Goal: Task Accomplishment & Management: Manage account settings

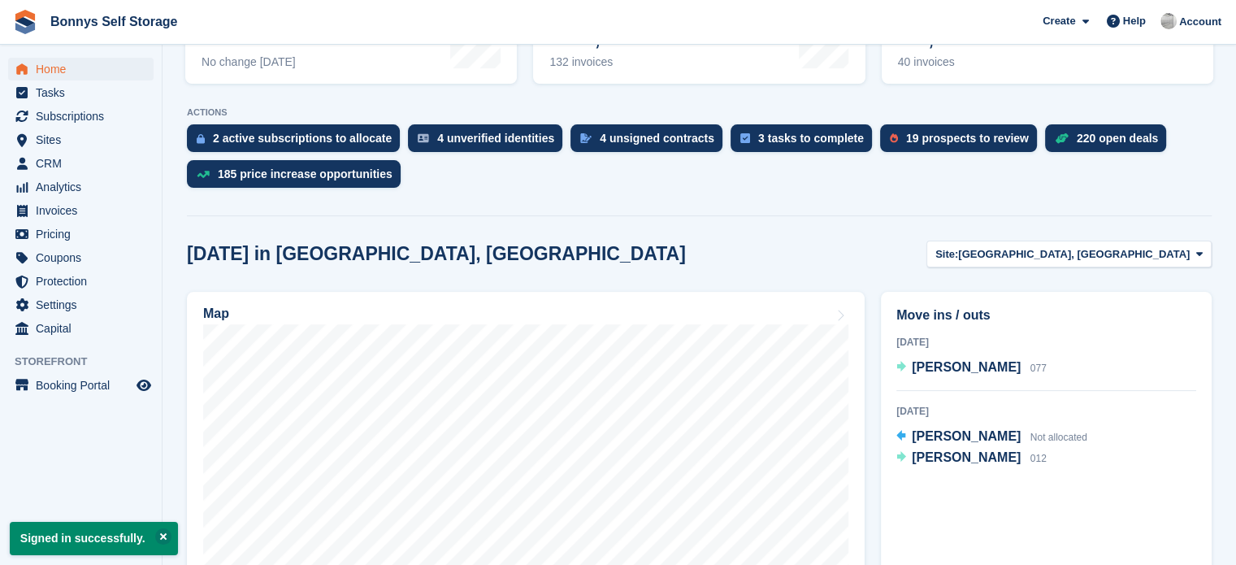
scroll to position [286, 0]
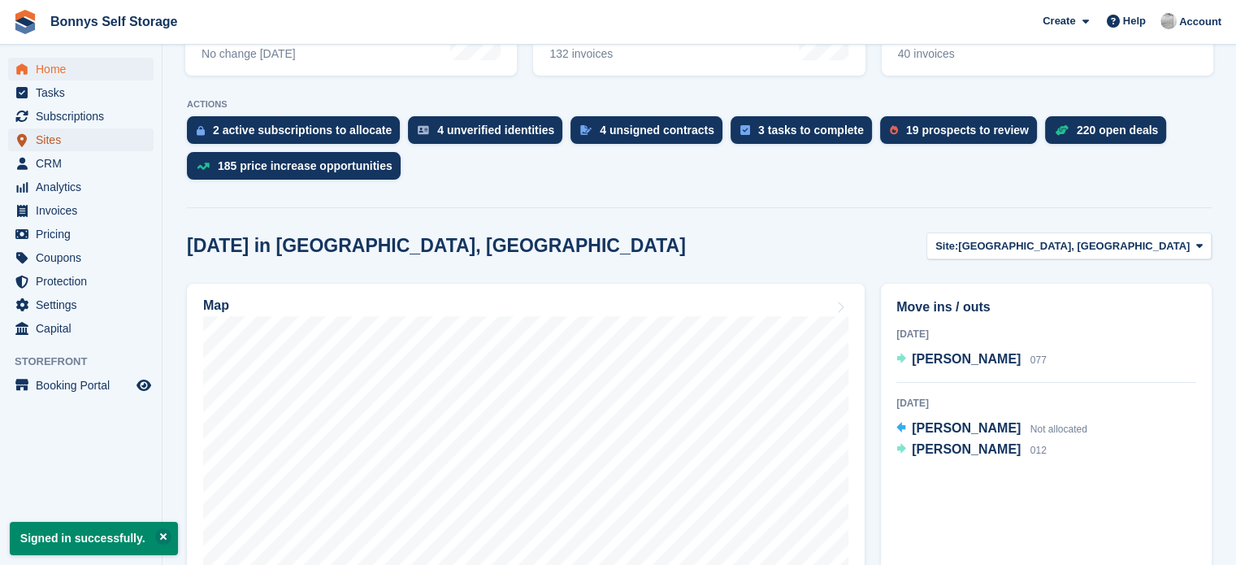
click at [49, 145] on span "Sites" at bounding box center [85, 139] width 98 height 23
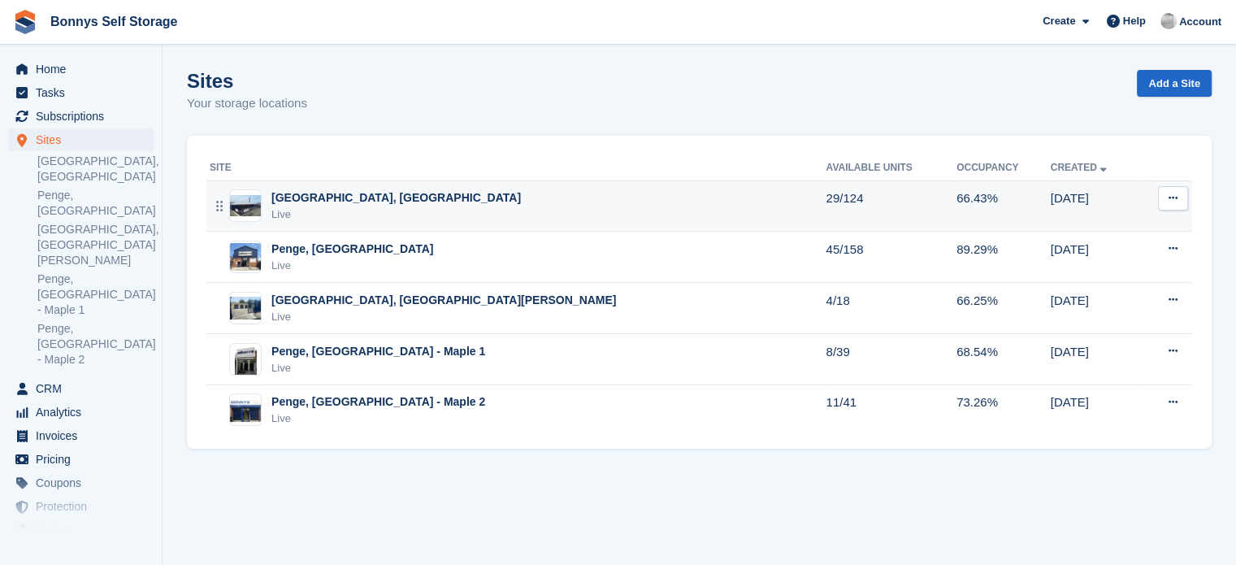
click at [341, 206] on div "Live" at bounding box center [395, 214] width 249 height 16
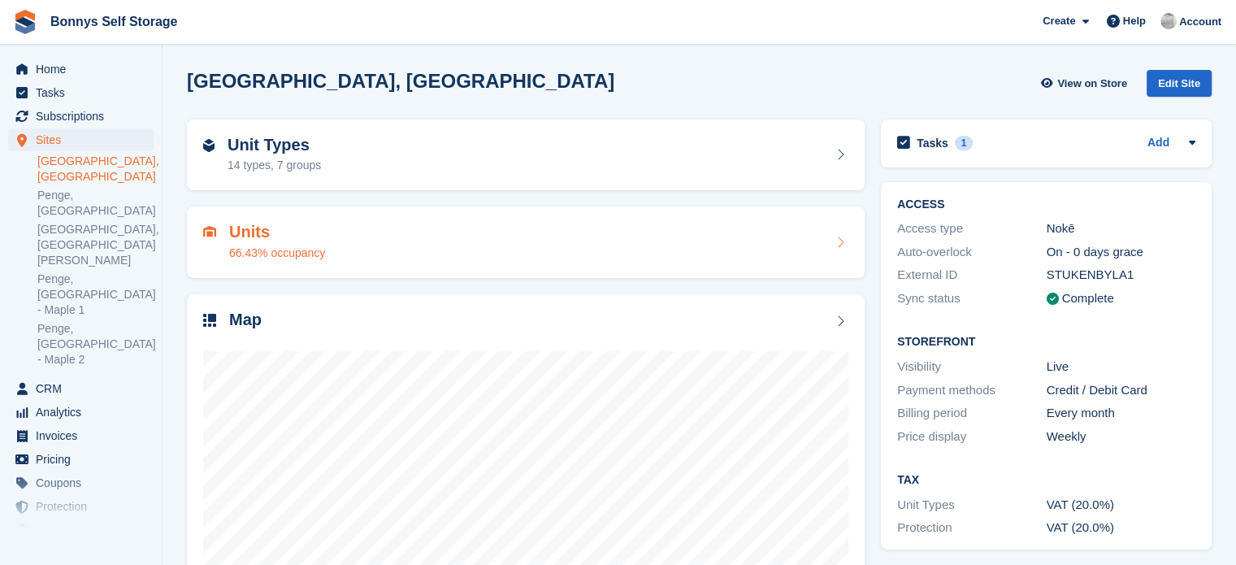
click at [754, 221] on div "Units 66.43% occupancy" at bounding box center [526, 242] width 678 height 72
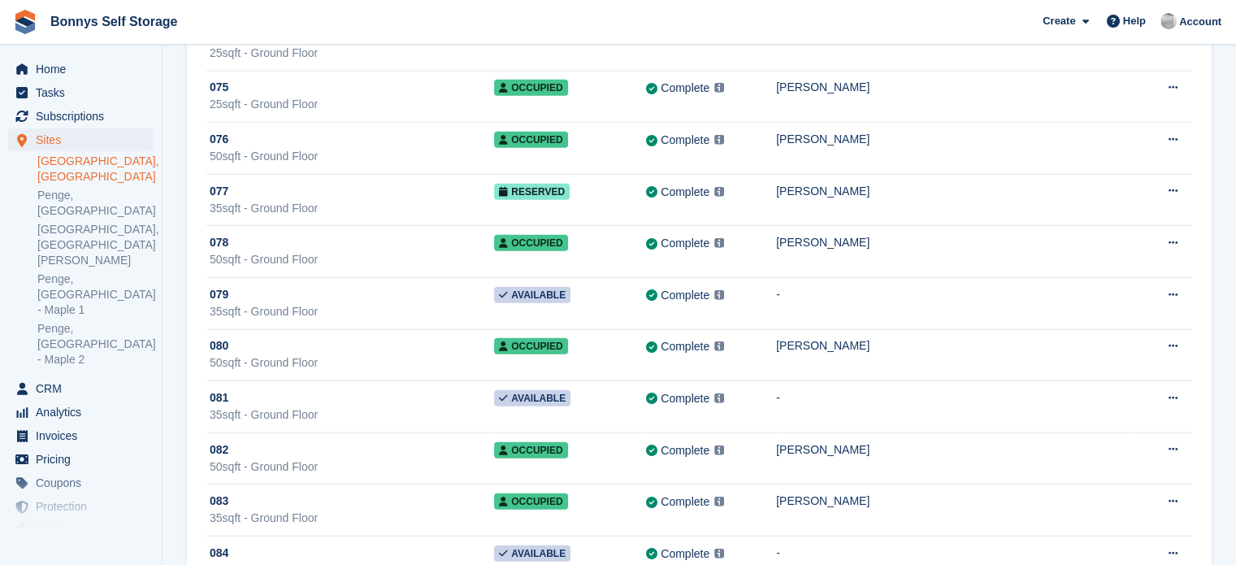
scroll to position [3968, 0]
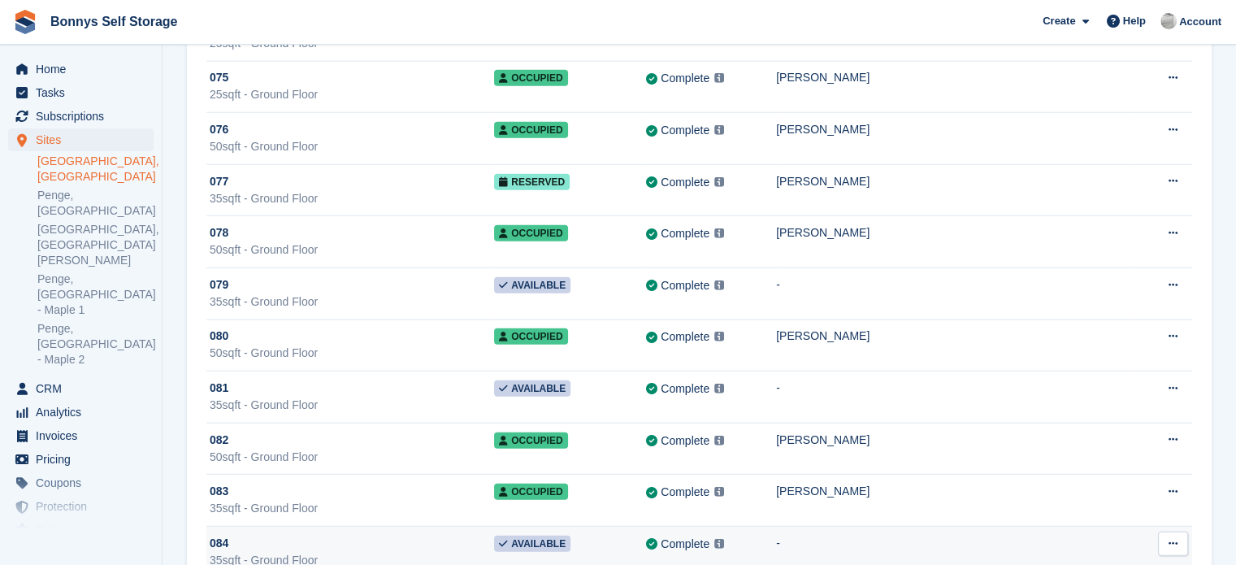
click at [1174, 538] on icon at bounding box center [1173, 543] width 9 height 11
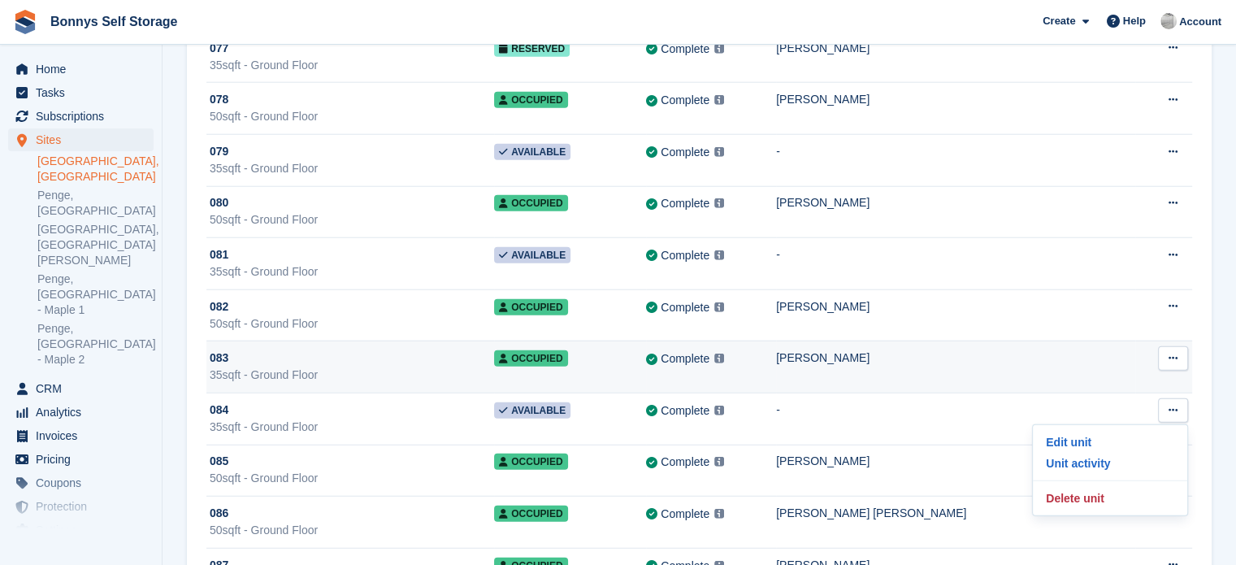
scroll to position [4108, 0]
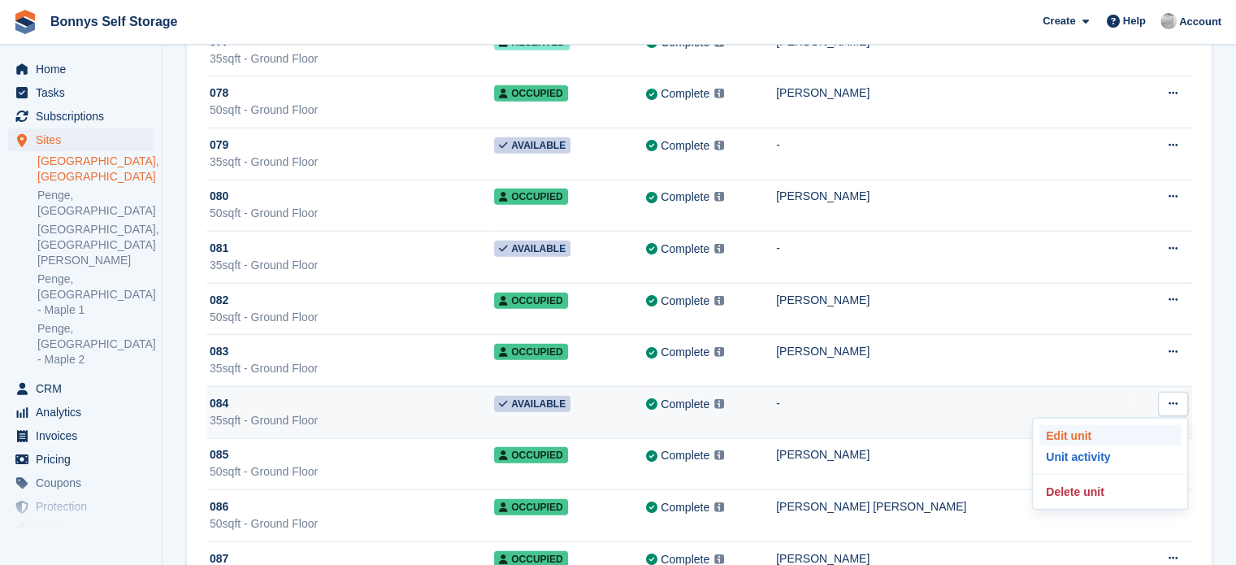
click at [1087, 425] on p "Edit unit" at bounding box center [1109, 435] width 141 height 21
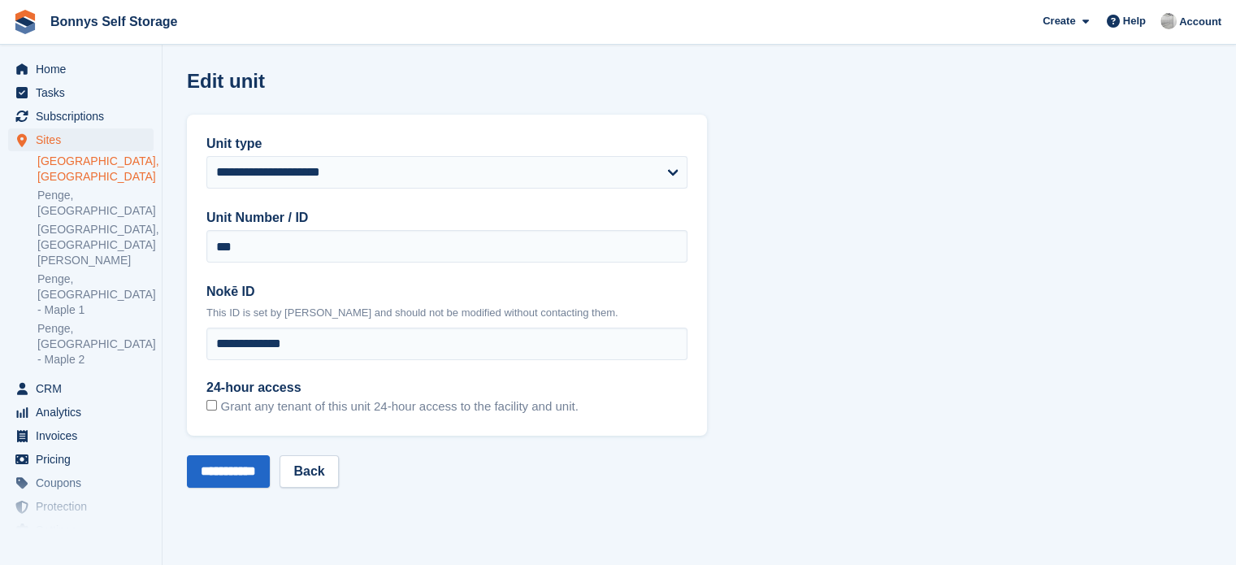
scroll to position [4108, 0]
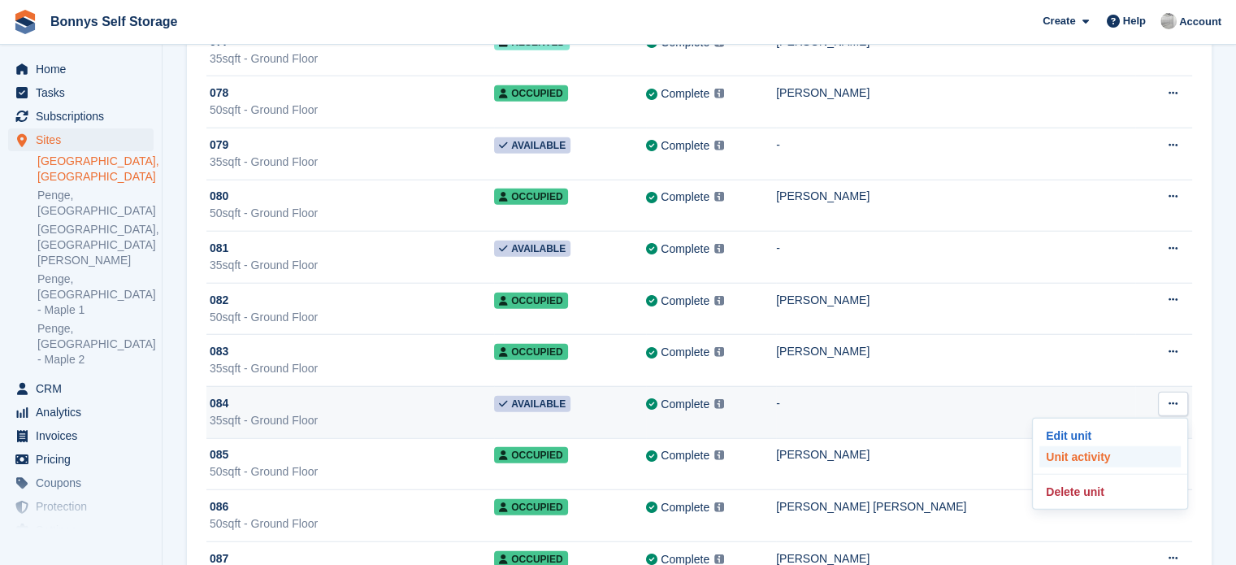
click at [1099, 446] on p "Unit activity" at bounding box center [1109, 456] width 141 height 21
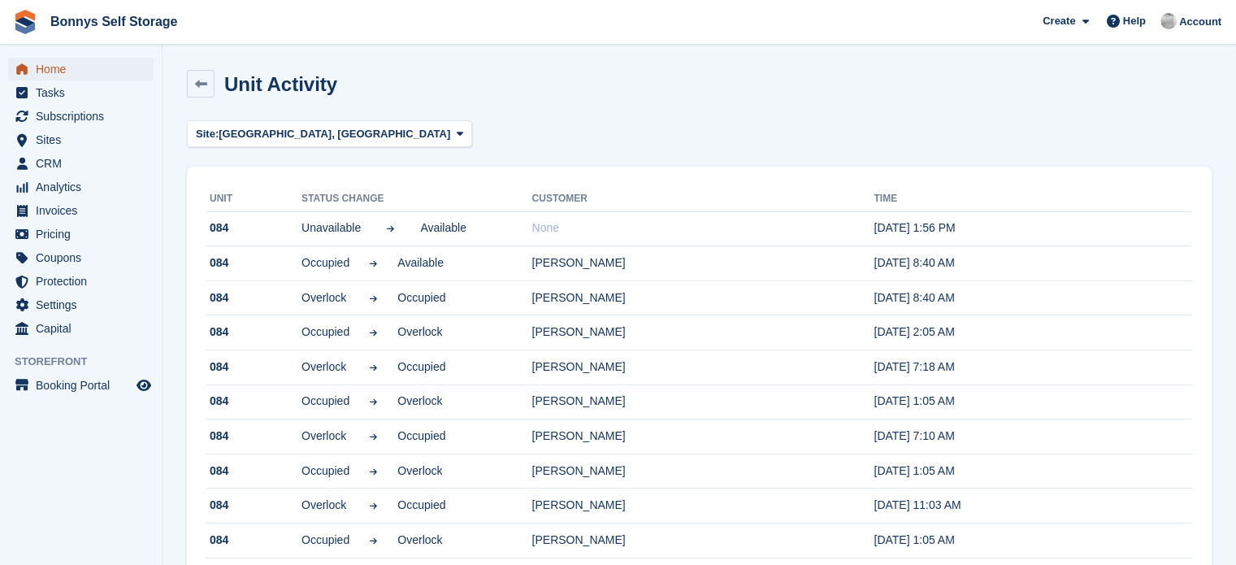
click at [44, 68] on span "Home" at bounding box center [85, 69] width 98 height 23
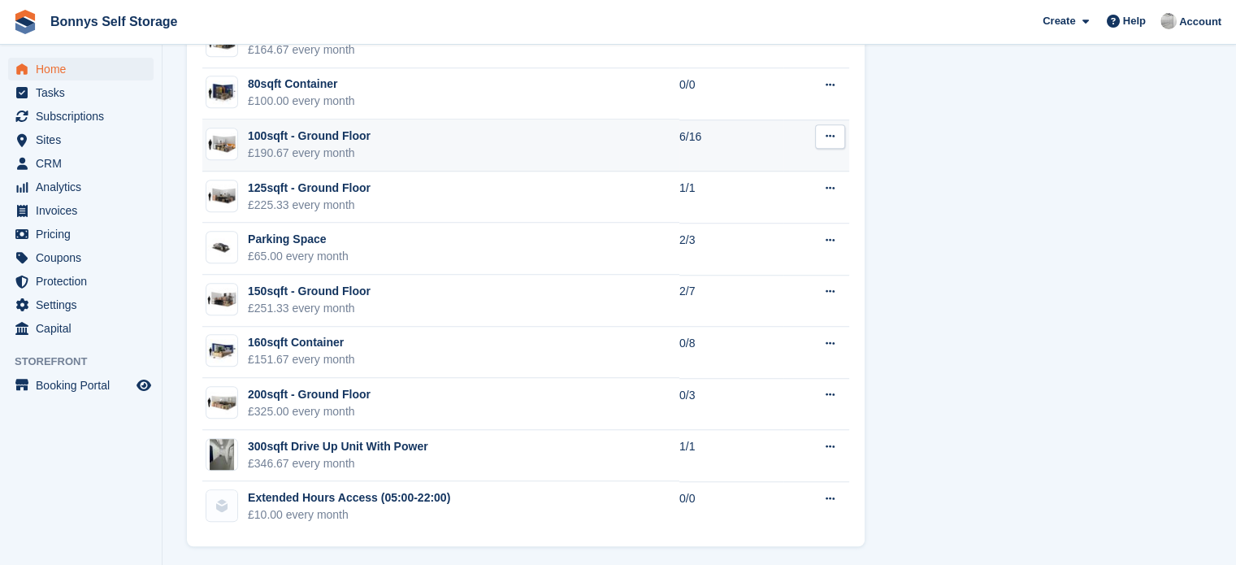
scroll to position [1281, 0]
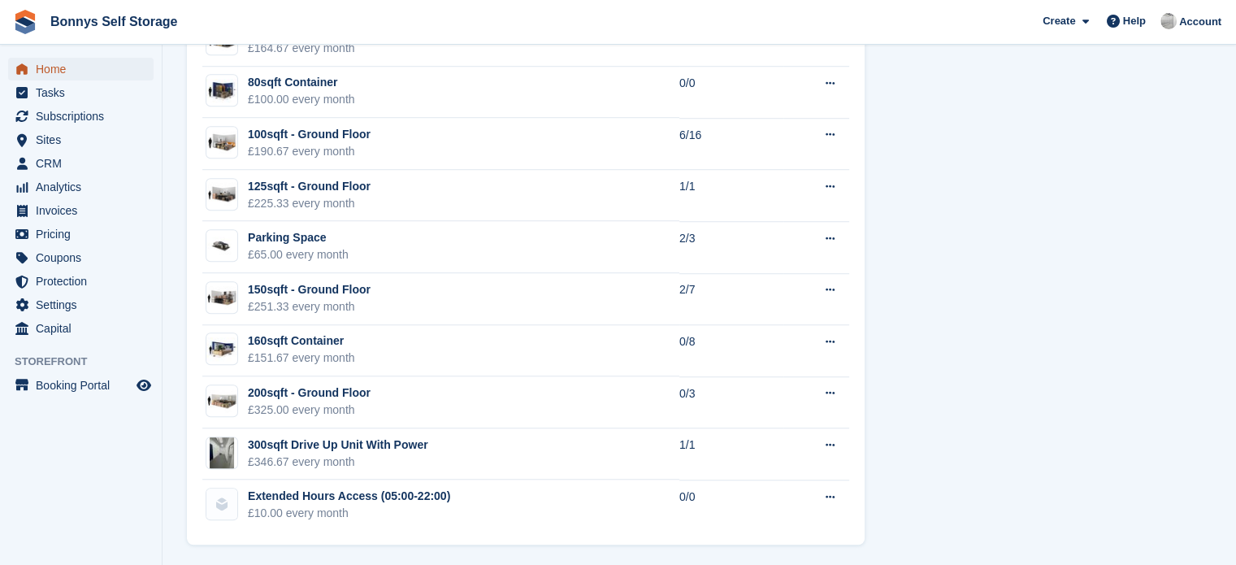
click at [47, 59] on span "Home" at bounding box center [85, 69] width 98 height 23
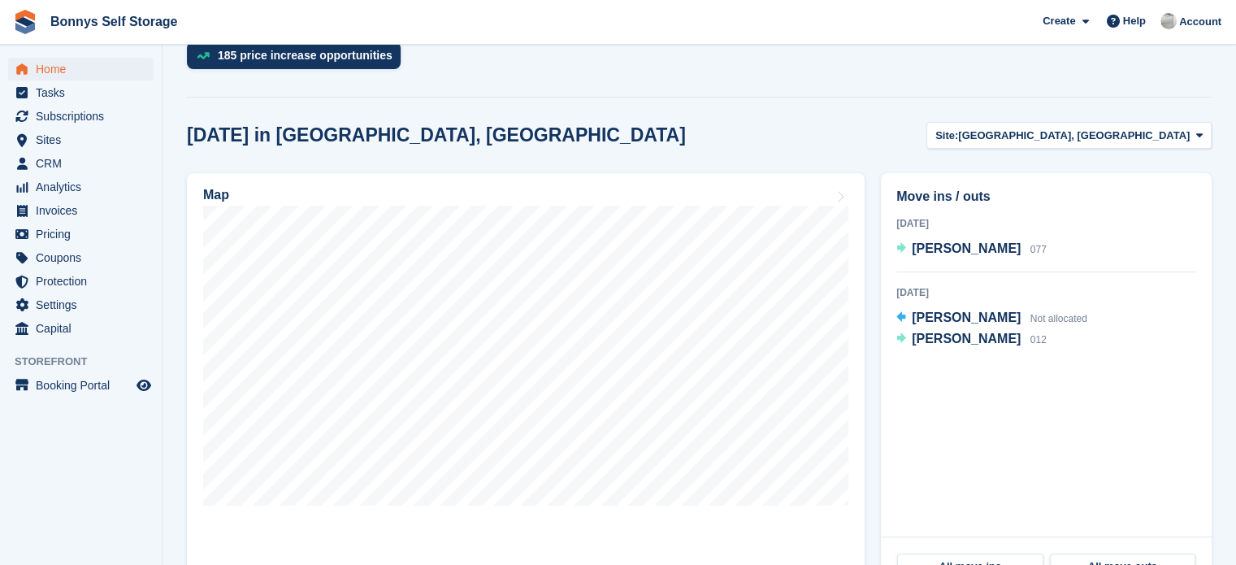
scroll to position [398, 0]
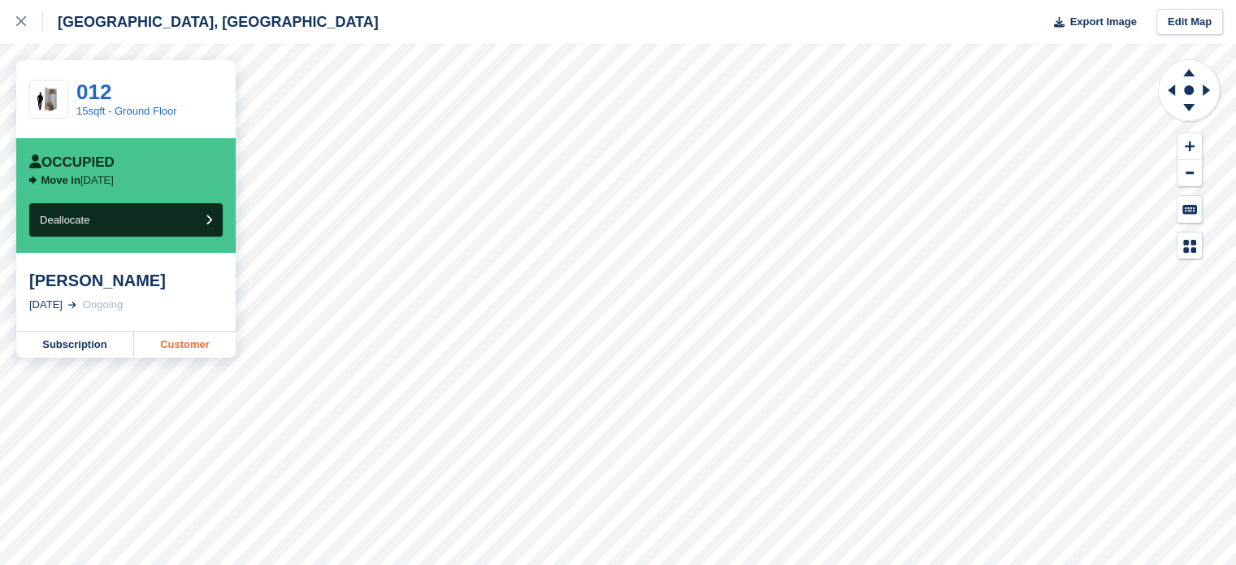
click at [178, 354] on link "Customer" at bounding box center [185, 345] width 102 height 26
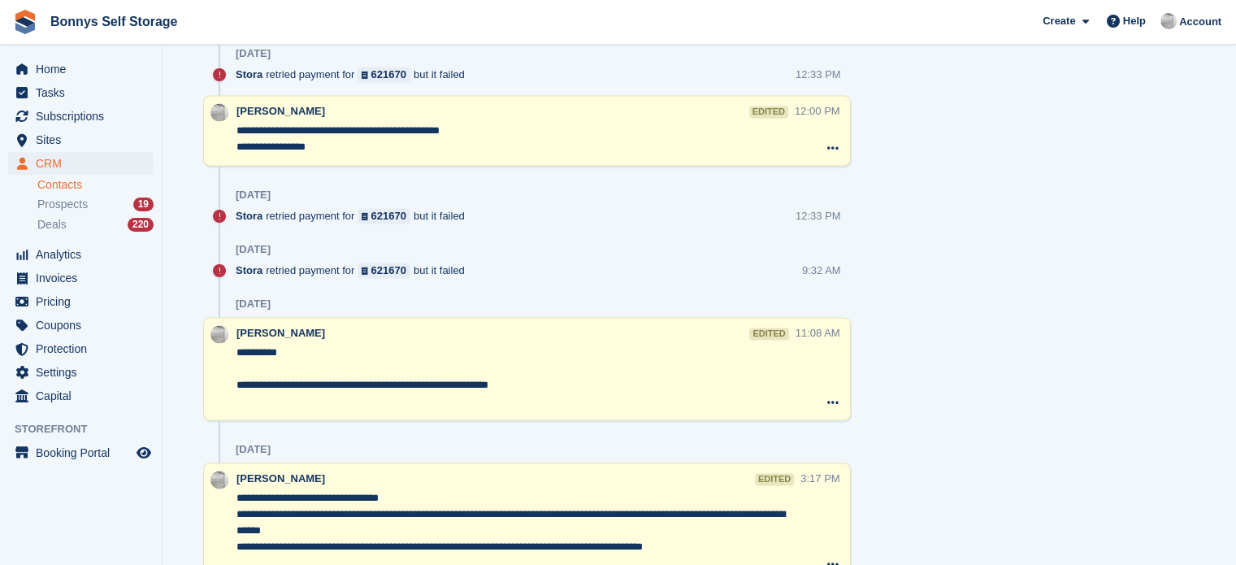
scroll to position [2354, 0]
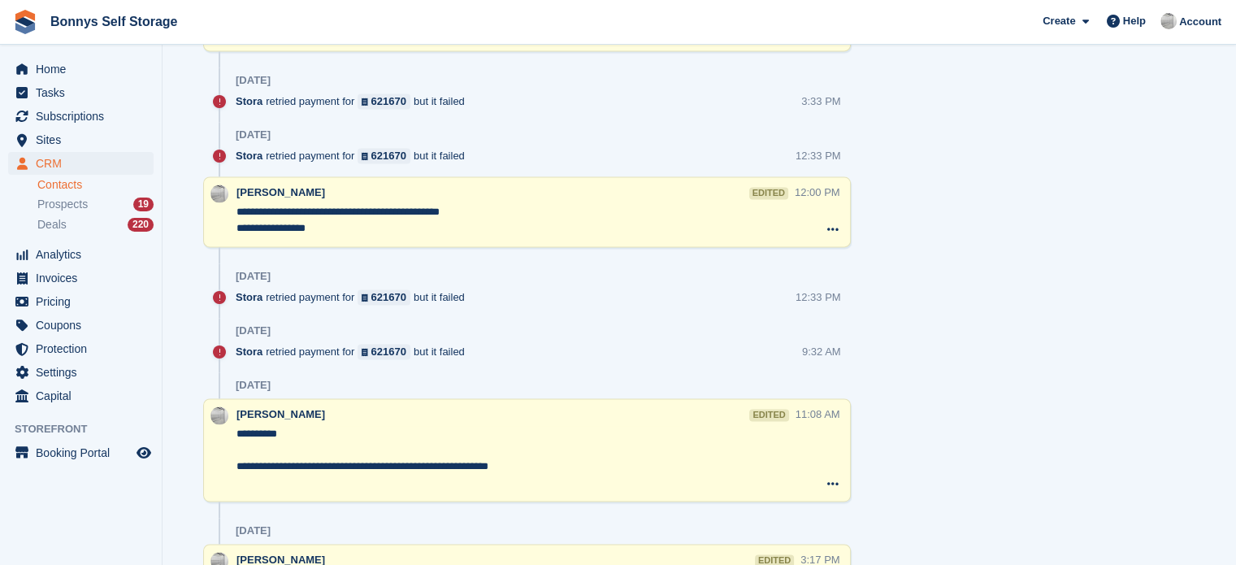
drag, startPoint x: 546, startPoint y: 398, endPoint x: 441, endPoint y: 376, distance: 107.1
click at [441, 376] on div "25 Jun" at bounding box center [543, 385] width 615 height 26
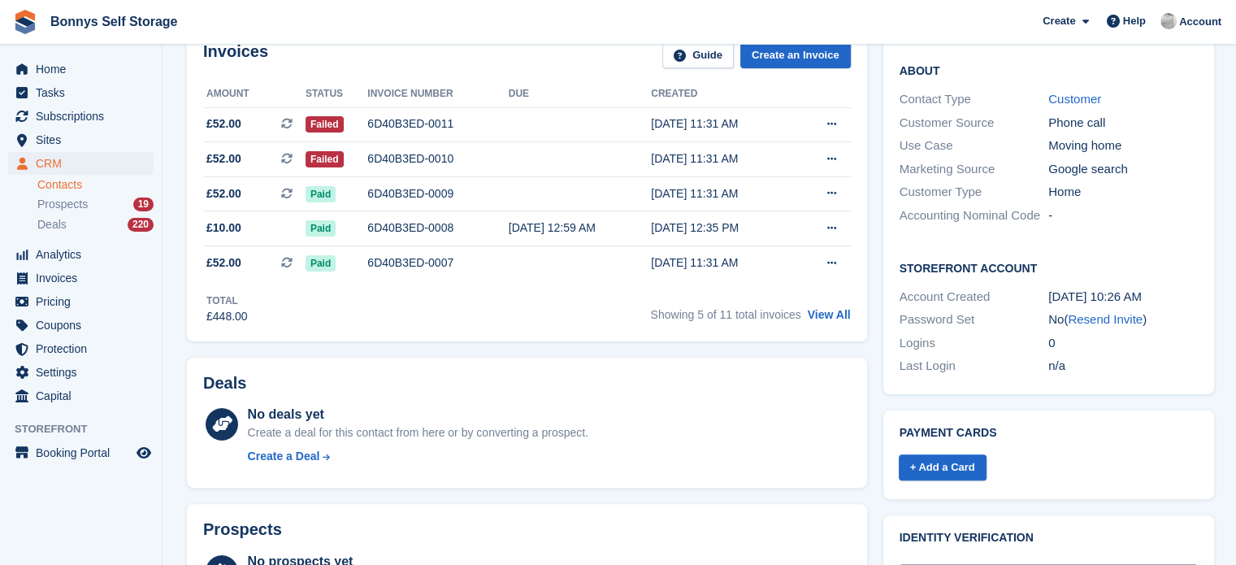
scroll to position [336, 0]
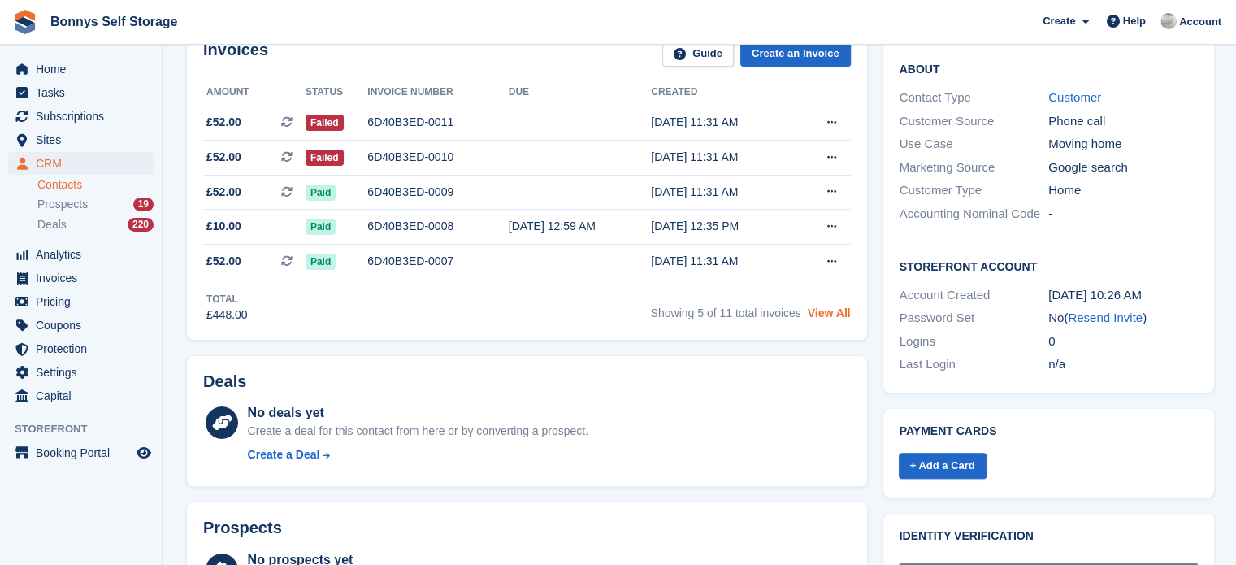
click at [842, 309] on link "View All" at bounding box center [829, 312] width 43 height 13
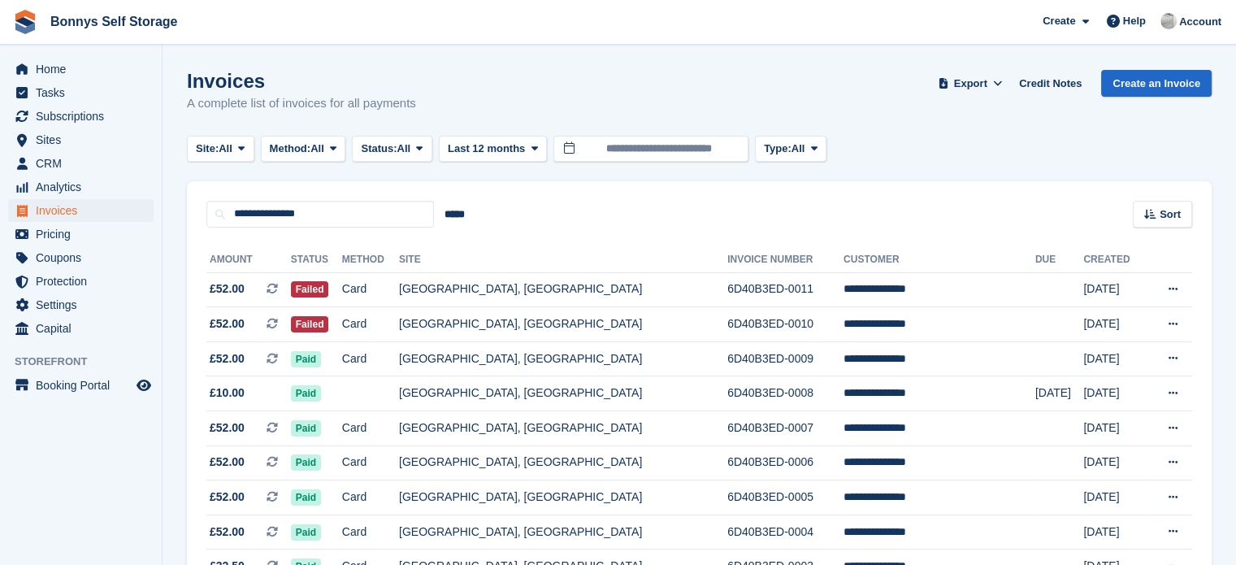
scroll to position [171, 0]
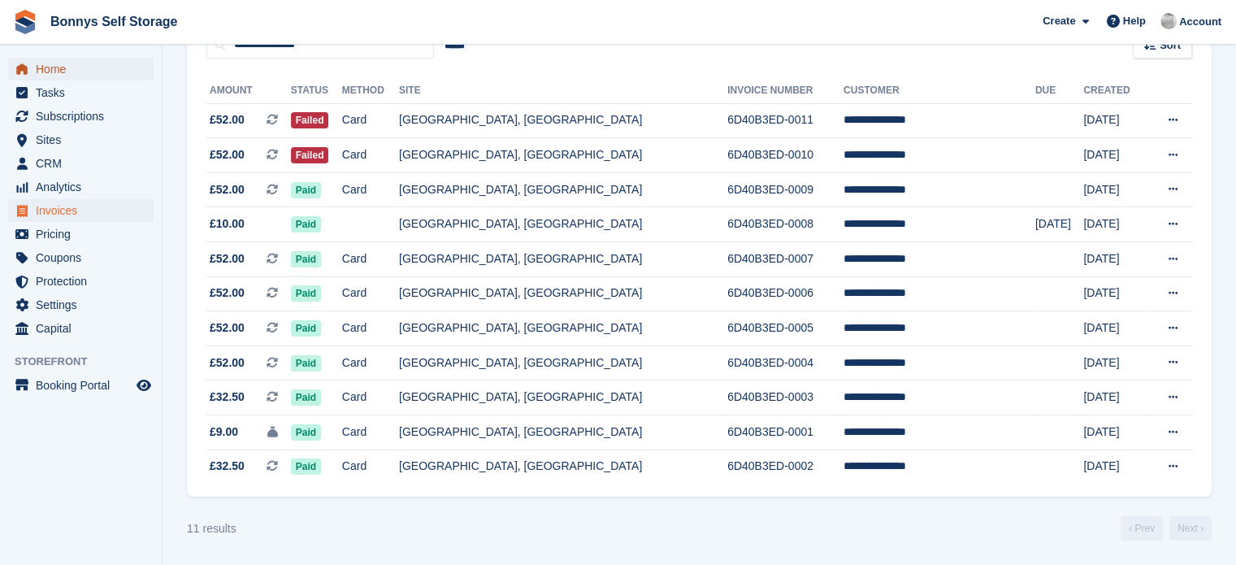
click at [56, 74] on span "Home" at bounding box center [85, 69] width 98 height 23
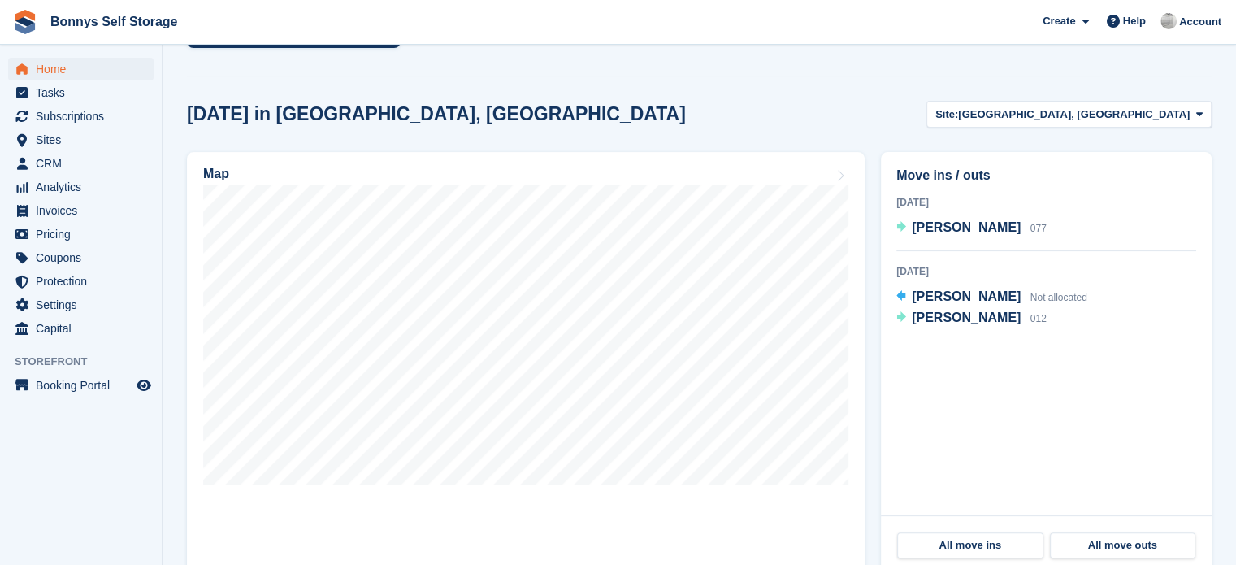
scroll to position [422, 0]
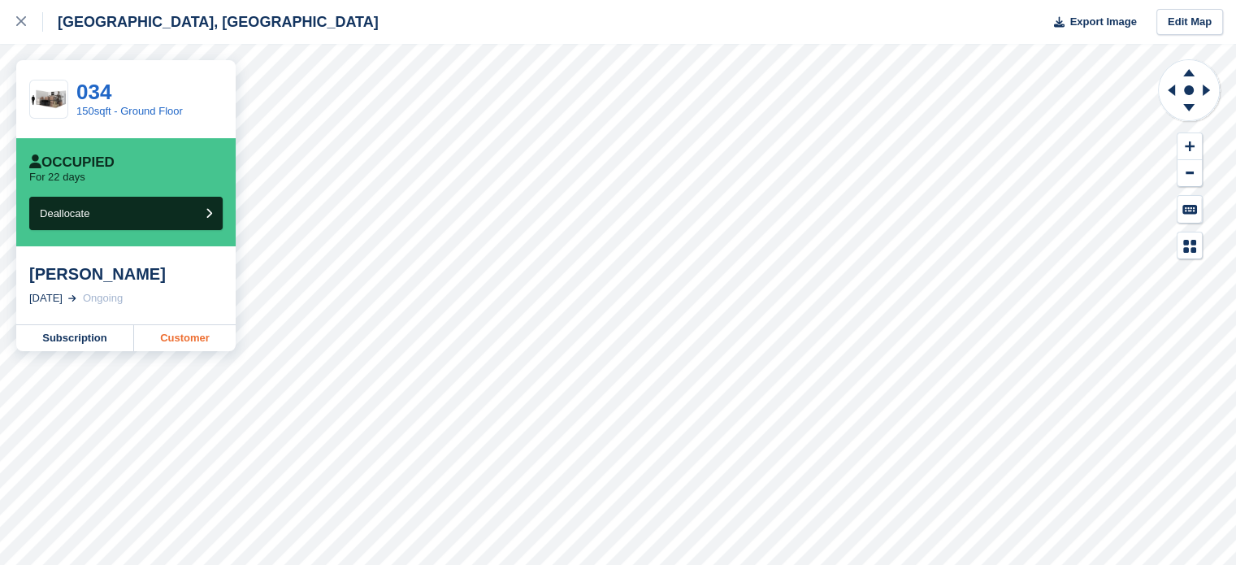
click at [176, 336] on link "Customer" at bounding box center [185, 338] width 102 height 26
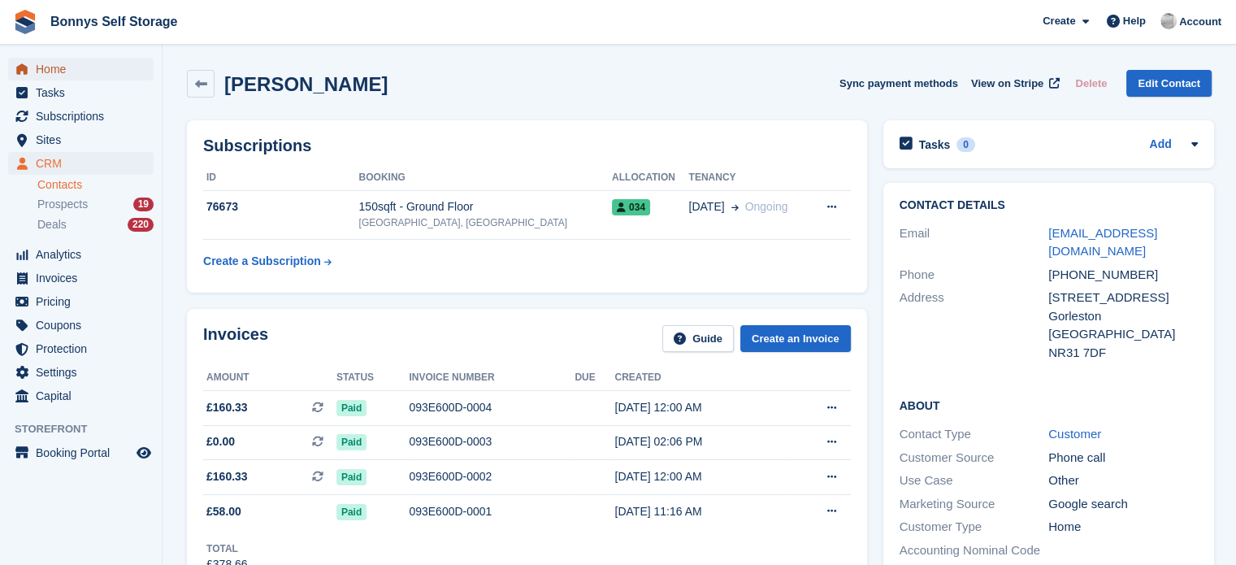
click at [50, 78] on span "Home" at bounding box center [85, 69] width 98 height 23
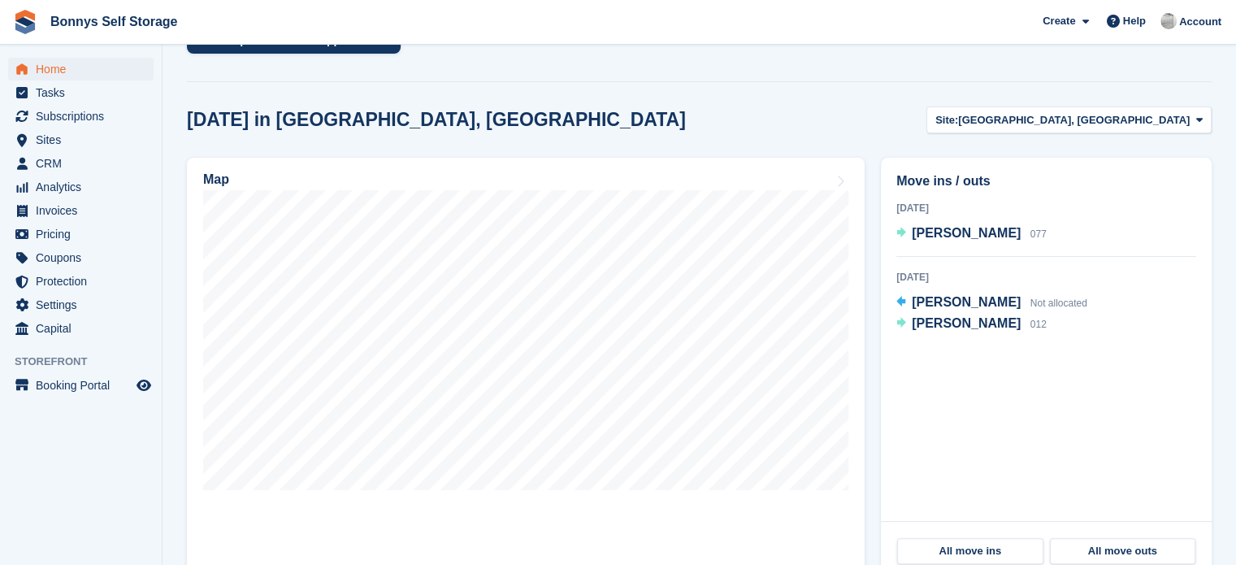
scroll to position [413, 0]
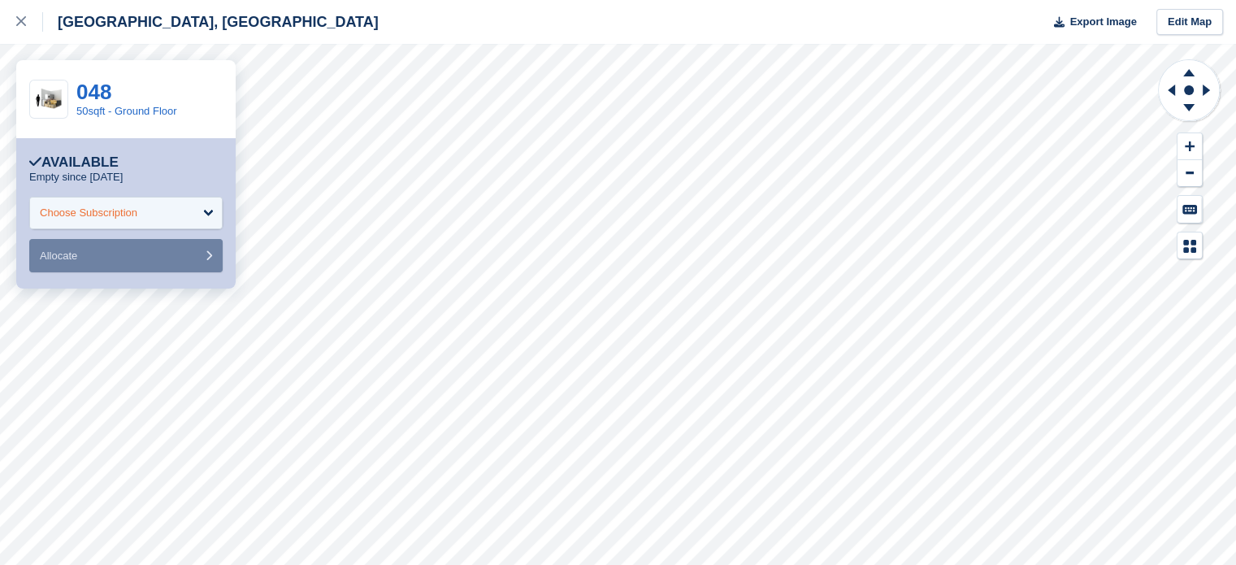
click at [175, 219] on div "Choose Subscription" at bounding box center [125, 213] width 193 height 33
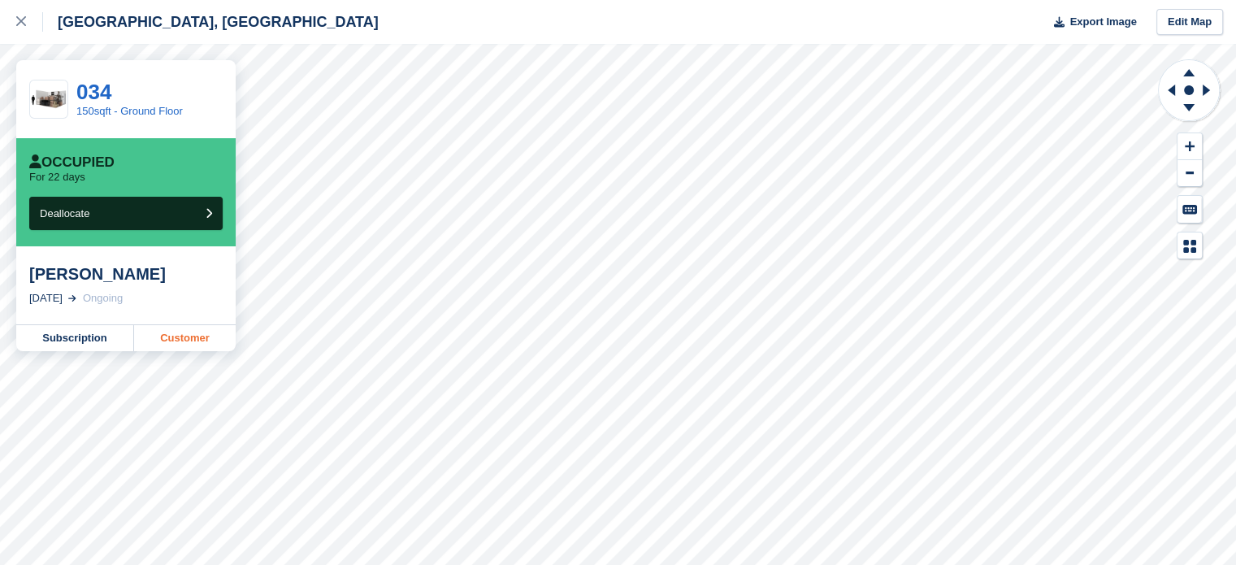
click at [189, 341] on link "Customer" at bounding box center [185, 338] width 102 height 26
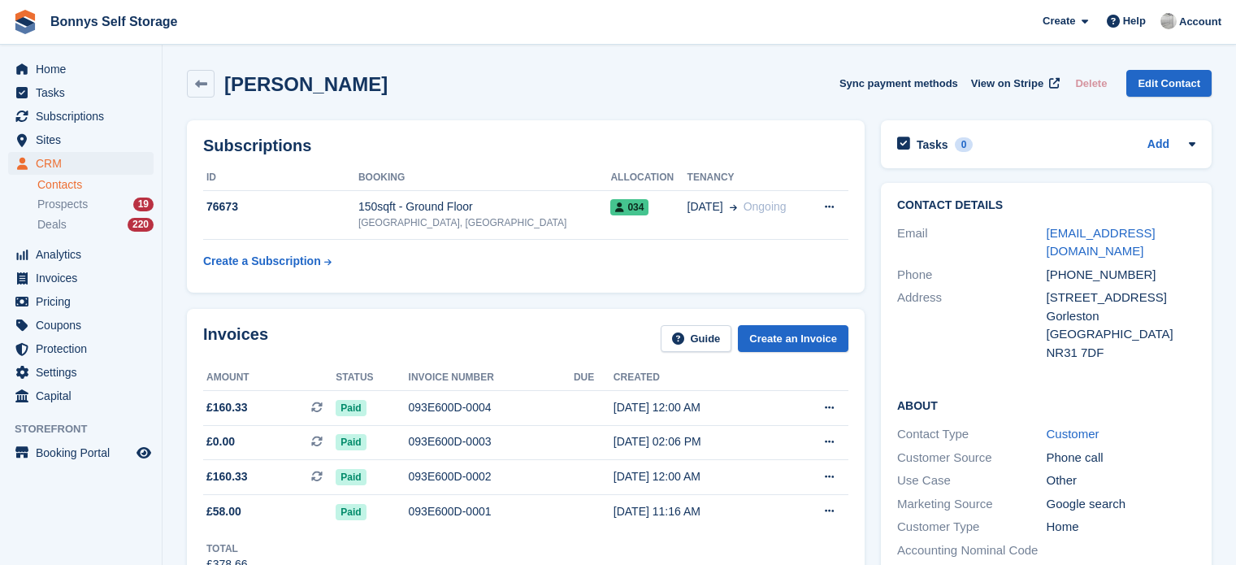
click at [492, 219] on div "[GEOGRAPHIC_DATA], [GEOGRAPHIC_DATA]" at bounding box center [484, 222] width 253 height 15
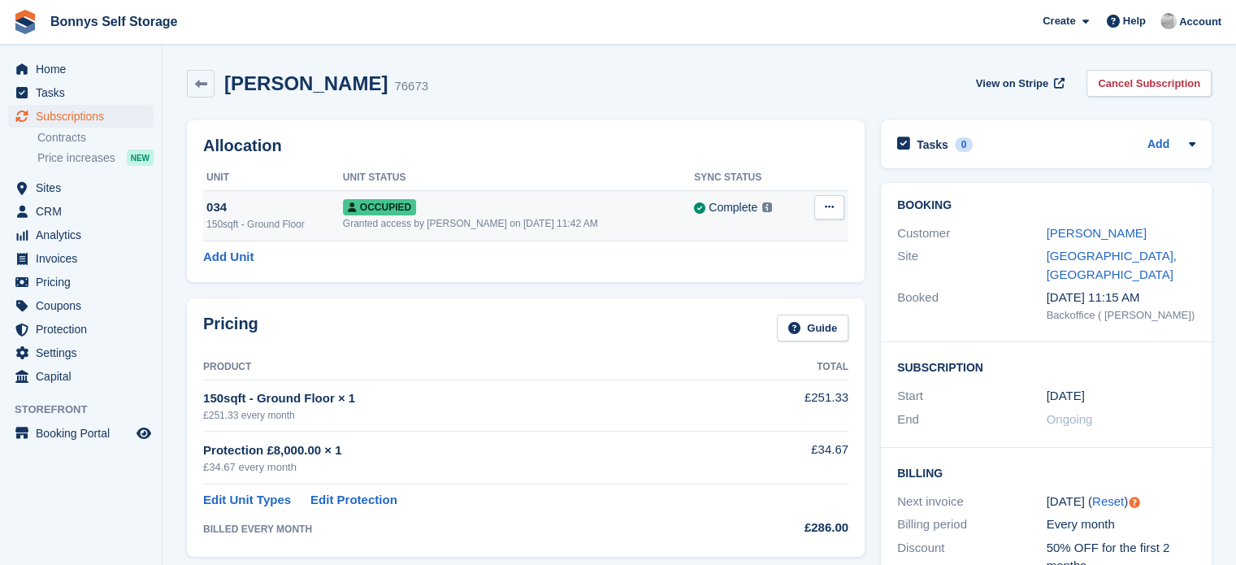
click at [832, 210] on icon at bounding box center [829, 207] width 9 height 11
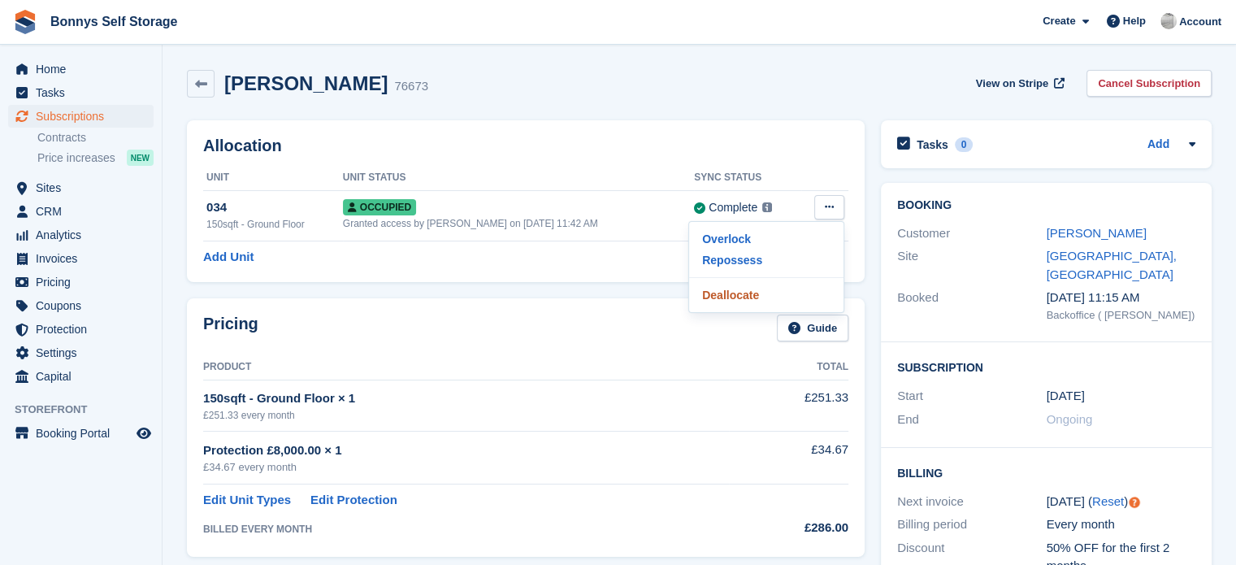
drag, startPoint x: 753, startPoint y: 297, endPoint x: 692, endPoint y: 59, distance: 244.8
click at [753, 297] on p "Deallocate" at bounding box center [766, 294] width 141 height 21
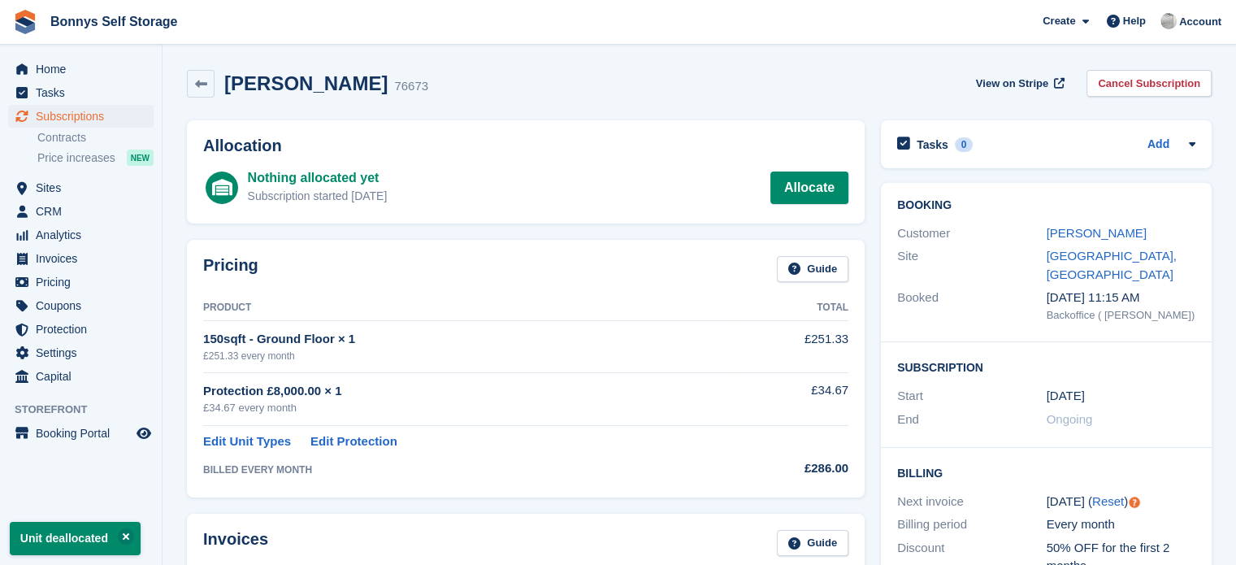
click at [631, 101] on div "Lynda Loombe 76673 View on Stripe Cancel Subscription" at bounding box center [699, 87] width 1041 height 50
click at [1071, 232] on link "[PERSON_NAME]" at bounding box center [1097, 233] width 100 height 14
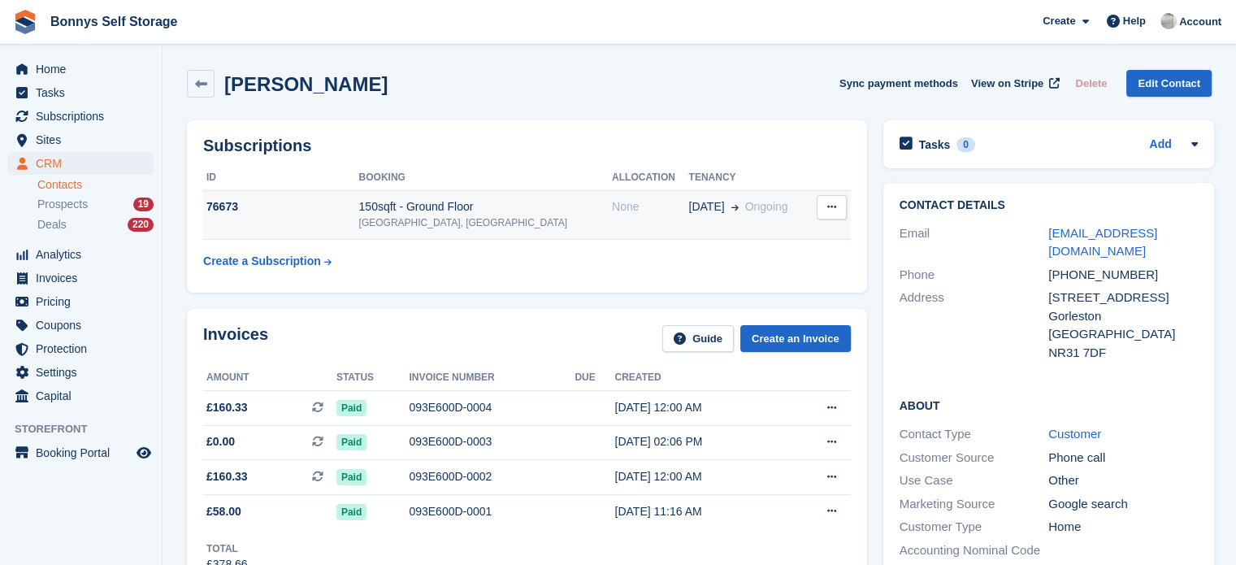
click at [538, 207] on div "150sqft - Ground Floor" at bounding box center [486, 206] width 254 height 17
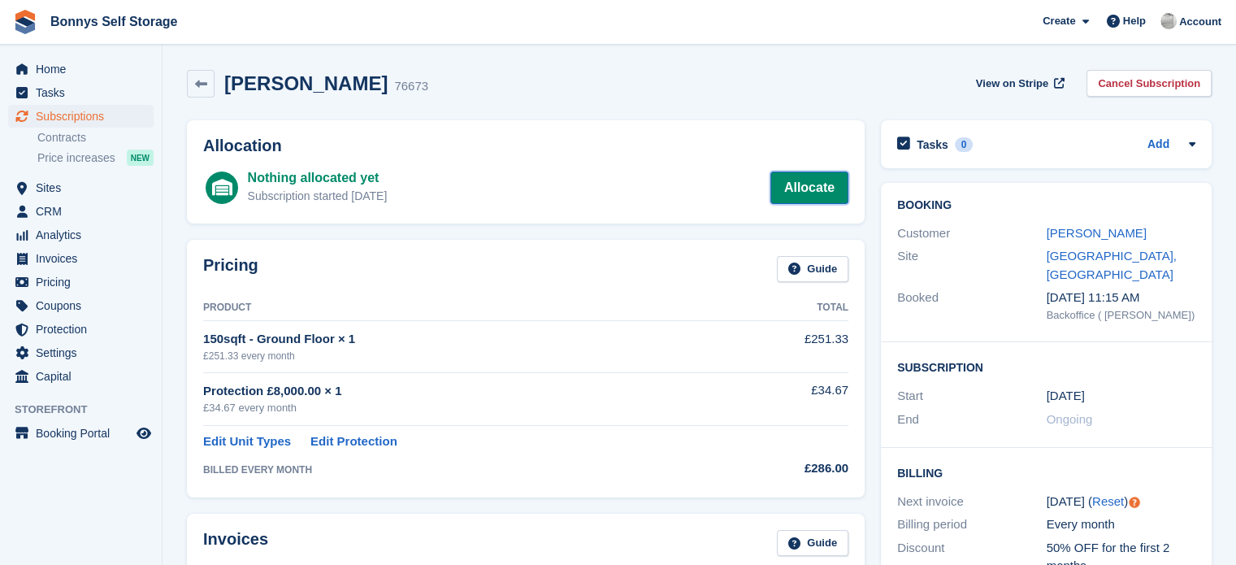
click at [818, 201] on link "Allocate" at bounding box center [809, 187] width 78 height 33
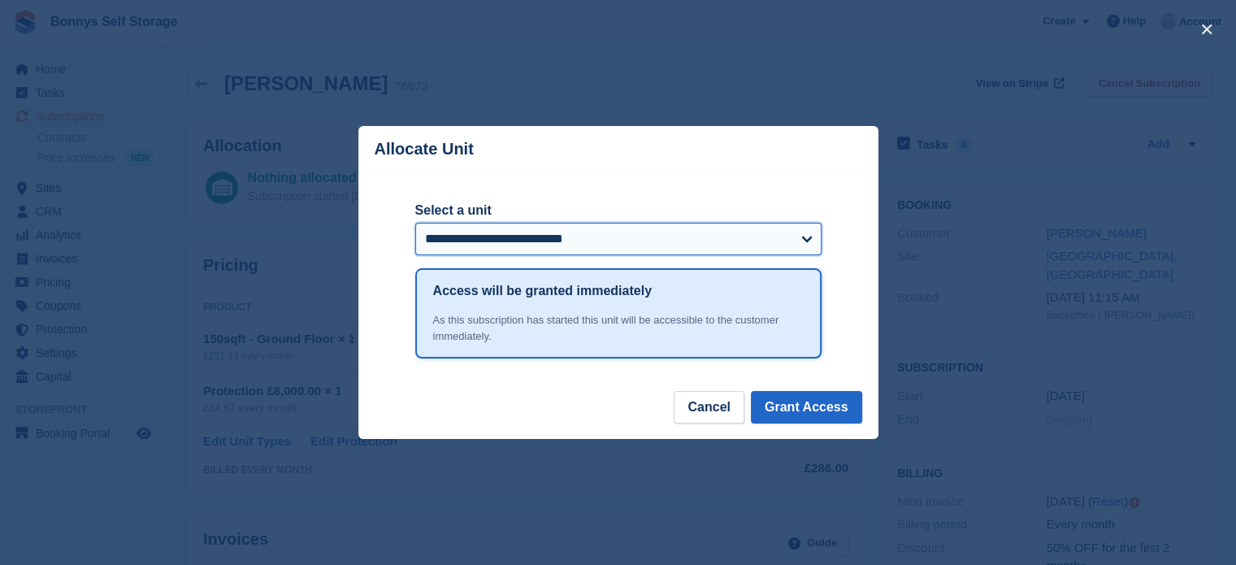
click at [596, 241] on select "**********" at bounding box center [618, 239] width 406 height 33
select select "*****"
click at [415, 224] on select "**********" at bounding box center [618, 239] width 406 height 33
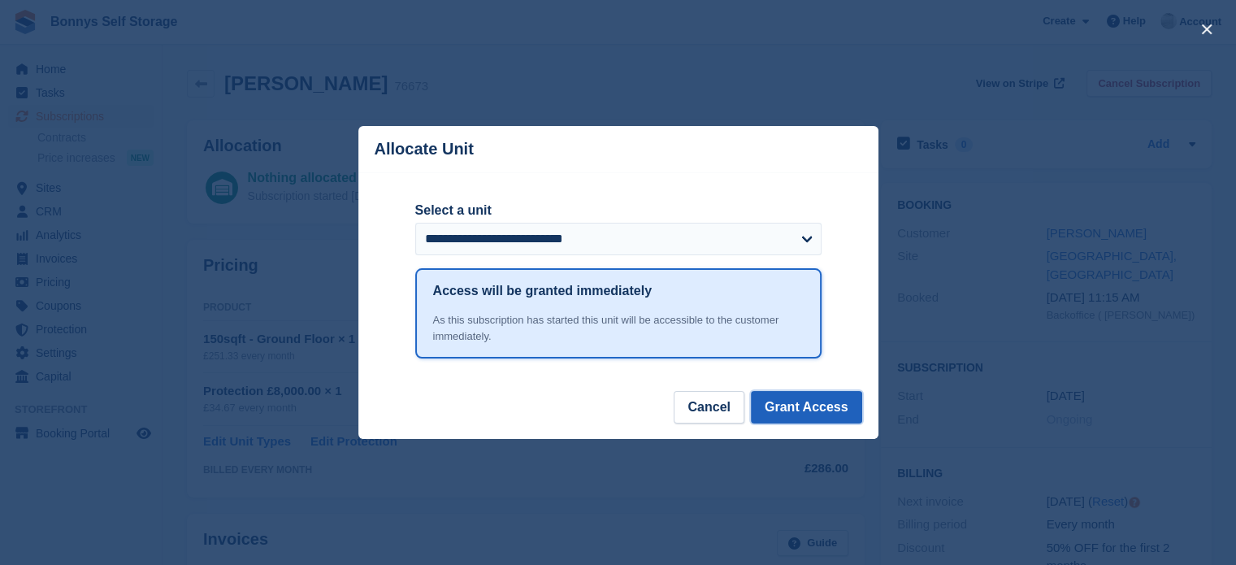
click at [810, 422] on button "Grant Access" at bounding box center [806, 407] width 111 height 33
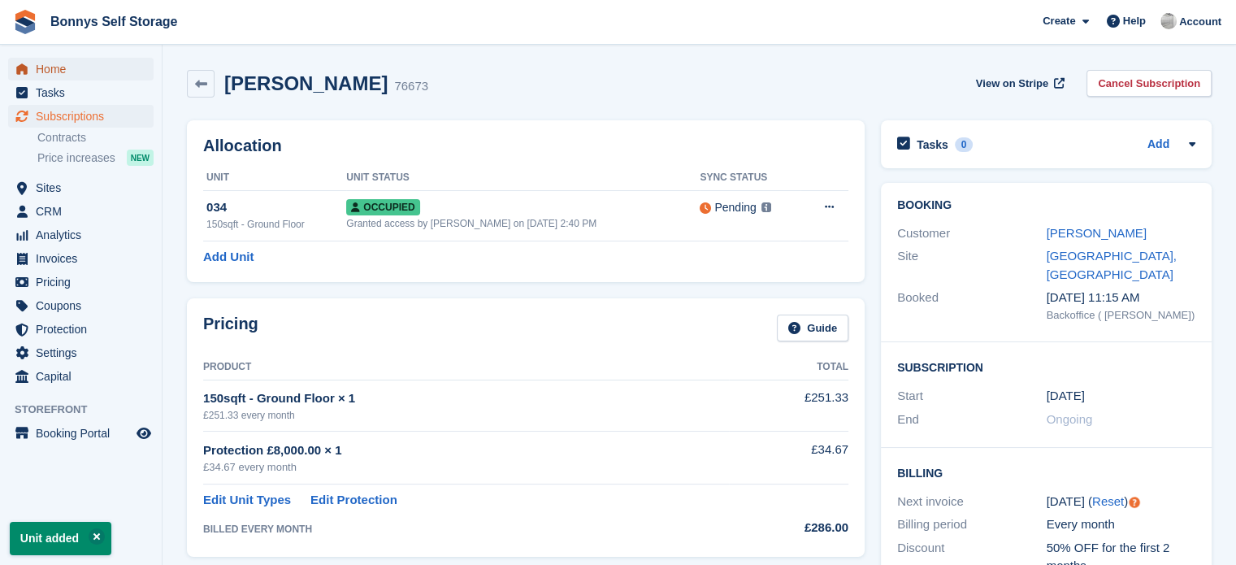
click at [16, 67] on icon "menu" at bounding box center [21, 68] width 11 height 11
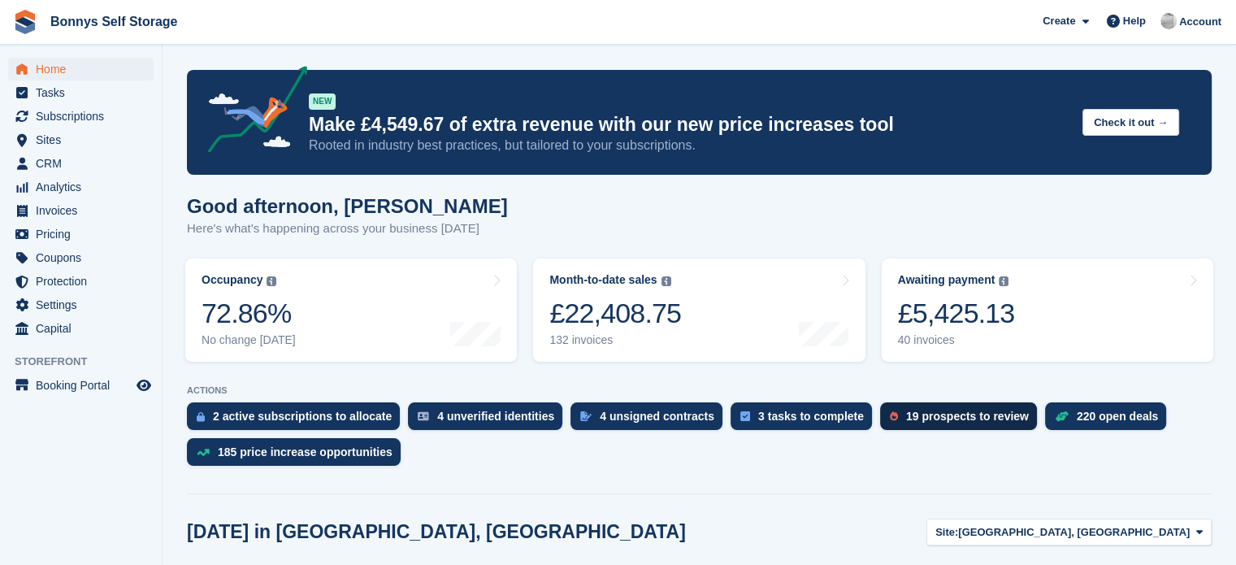
click at [940, 409] on div "19 prospects to review" at bounding box center [958, 416] width 157 height 28
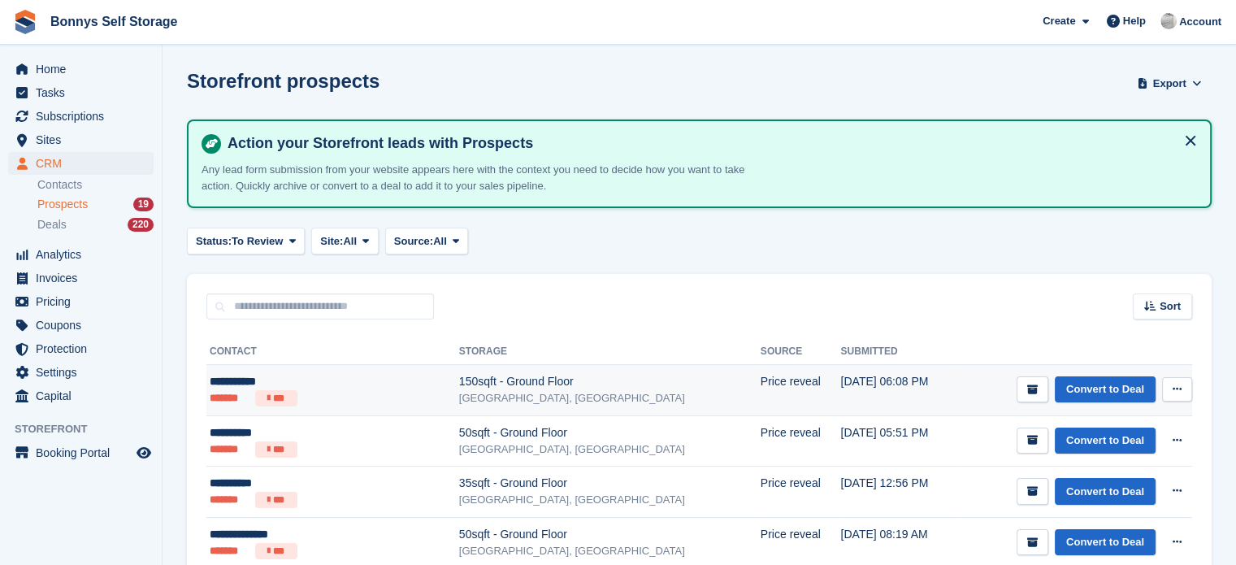
click at [475, 388] on div "150sqft - Ground Floor" at bounding box center [610, 381] width 302 height 17
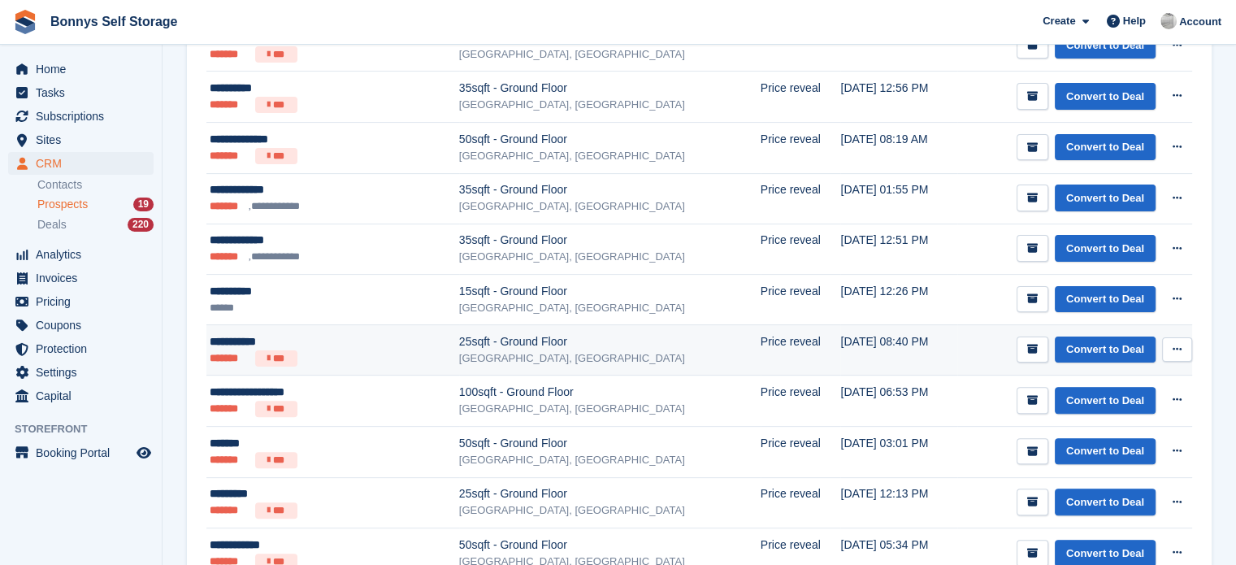
scroll to position [393, 0]
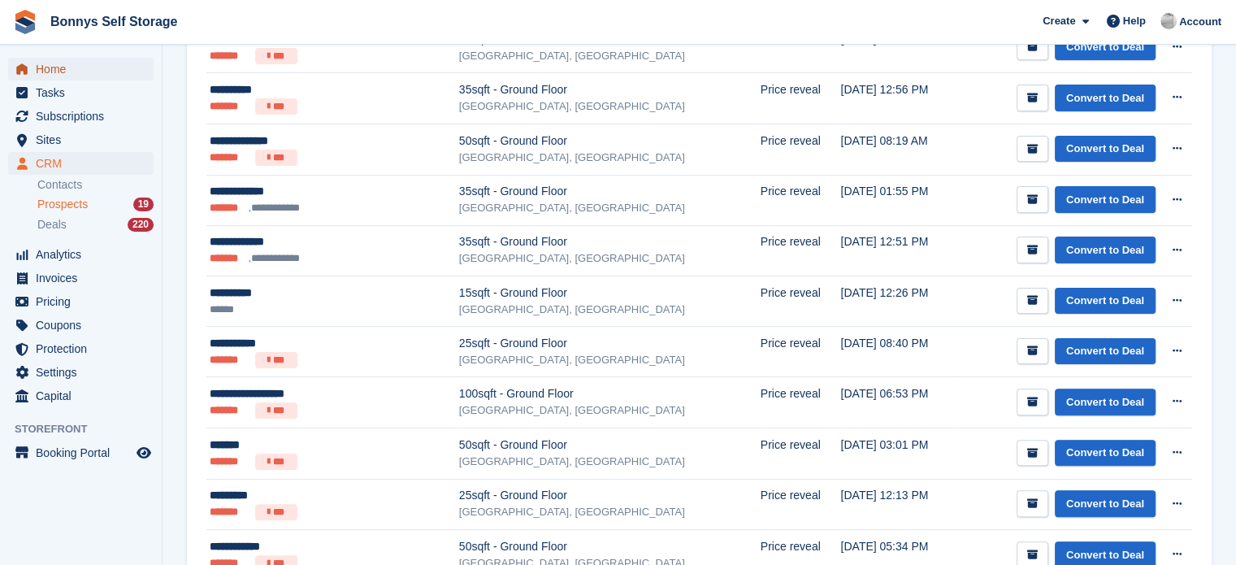
click at [48, 66] on span "Home" at bounding box center [85, 69] width 98 height 23
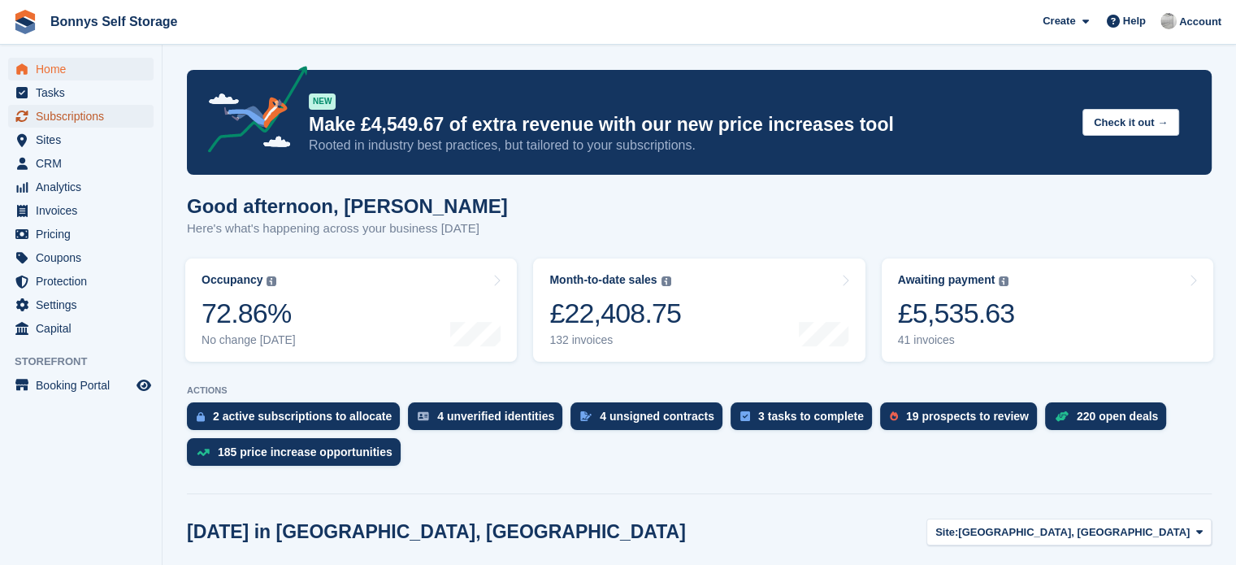
click at [76, 127] on span "Subscriptions" at bounding box center [85, 116] width 98 height 23
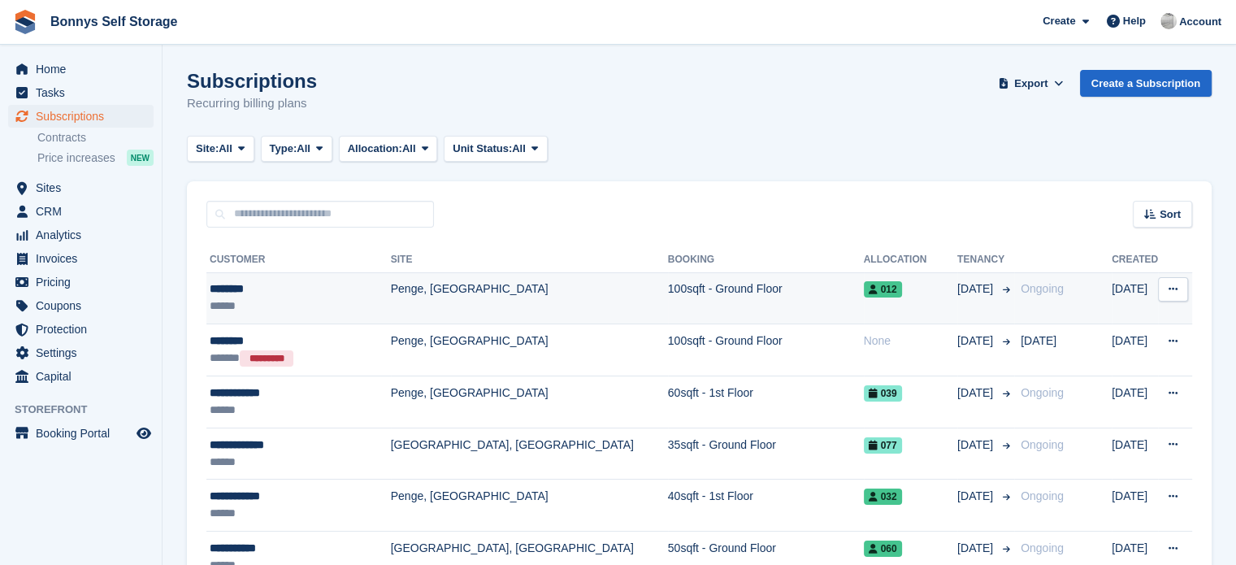
click at [335, 293] on div "********" at bounding box center [300, 288] width 181 height 17
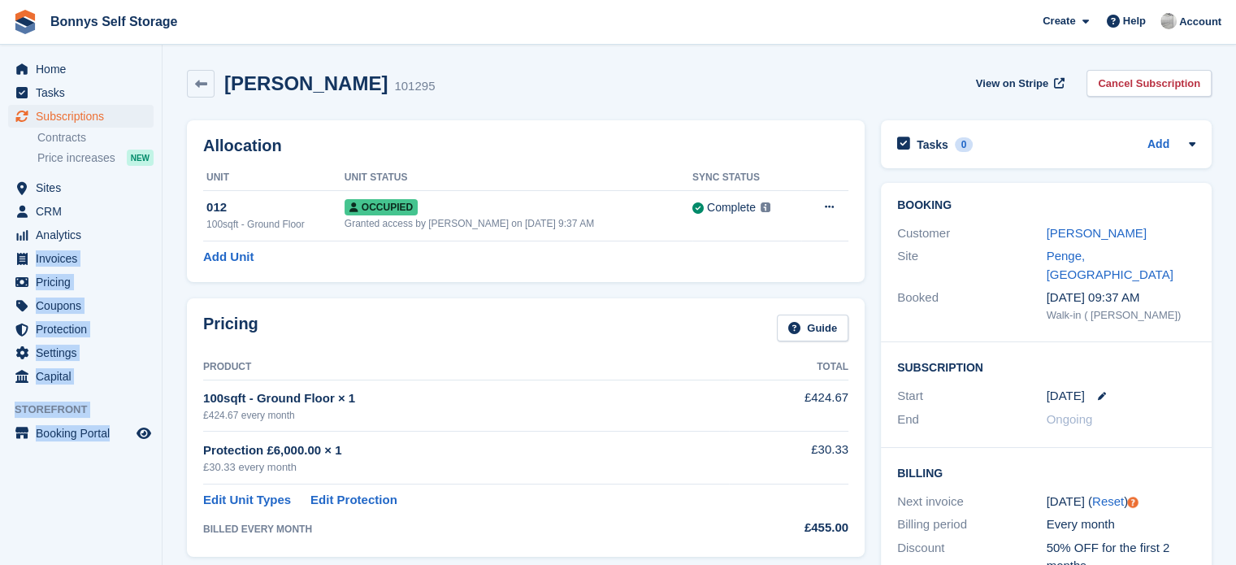
click at [135, 0] on html "Bonnys Self Storage Create Subscription Invoice Contact Deal Discount Page Help…" at bounding box center [618, 282] width 1236 height 565
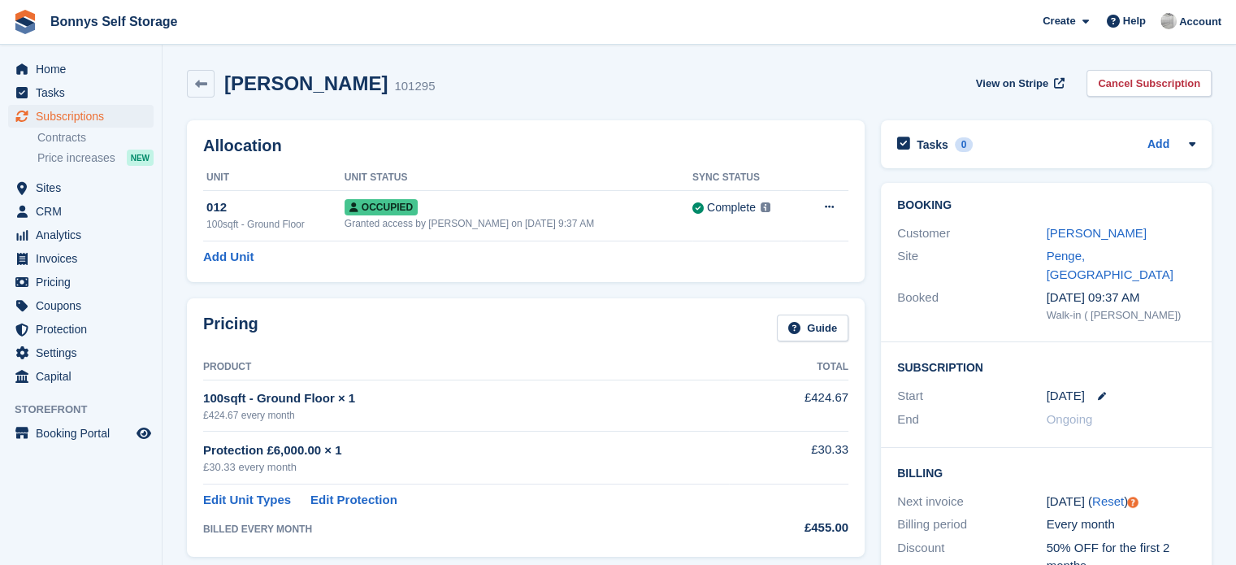
drag, startPoint x: 789, startPoint y: -28, endPoint x: 1089, endPoint y: 220, distance: 389.6
click at [1089, 220] on div "Booking Customer [PERSON_NAME] Site Penge, [GEOGRAPHIC_DATA] Booked [DATE] 09:3…" at bounding box center [1046, 262] width 331 height 159
click at [1075, 237] on link "[PERSON_NAME]" at bounding box center [1097, 233] width 100 height 14
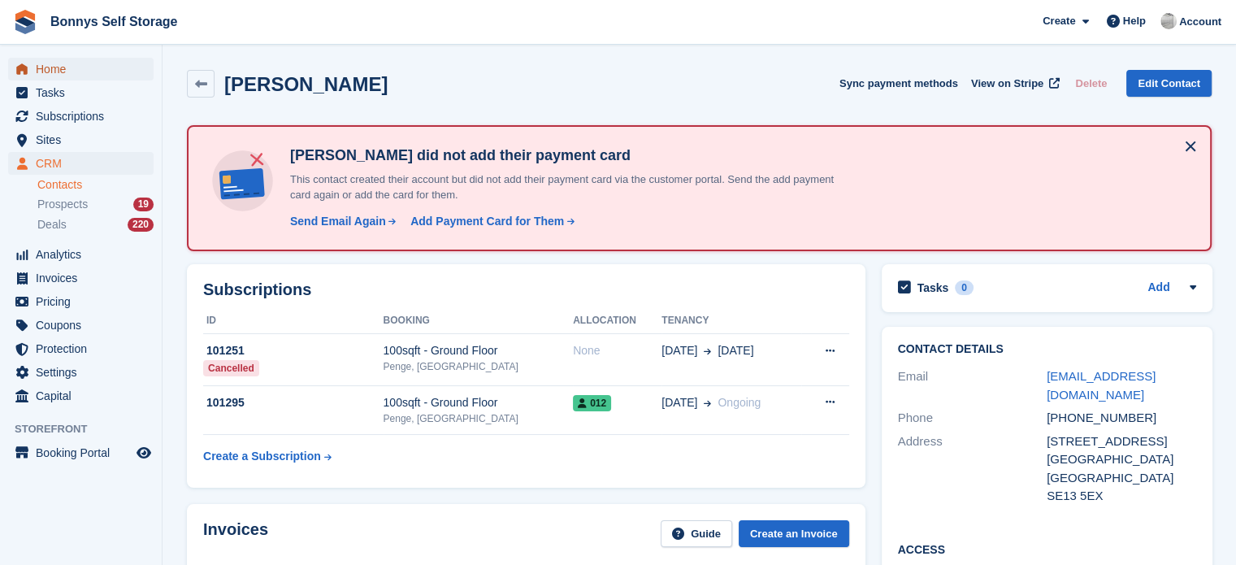
click at [67, 71] on span "Home" at bounding box center [85, 69] width 98 height 23
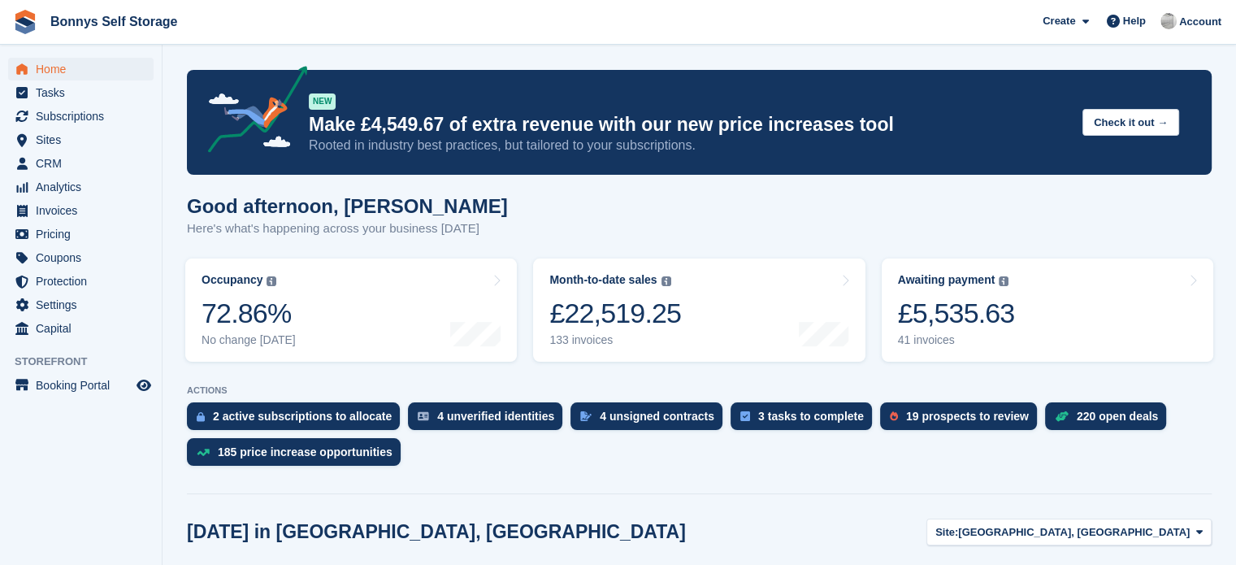
click at [507, 219] on div "Good afternoon, [PERSON_NAME] Here's what's happening across your business [DAT…" at bounding box center [699, 226] width 1025 height 63
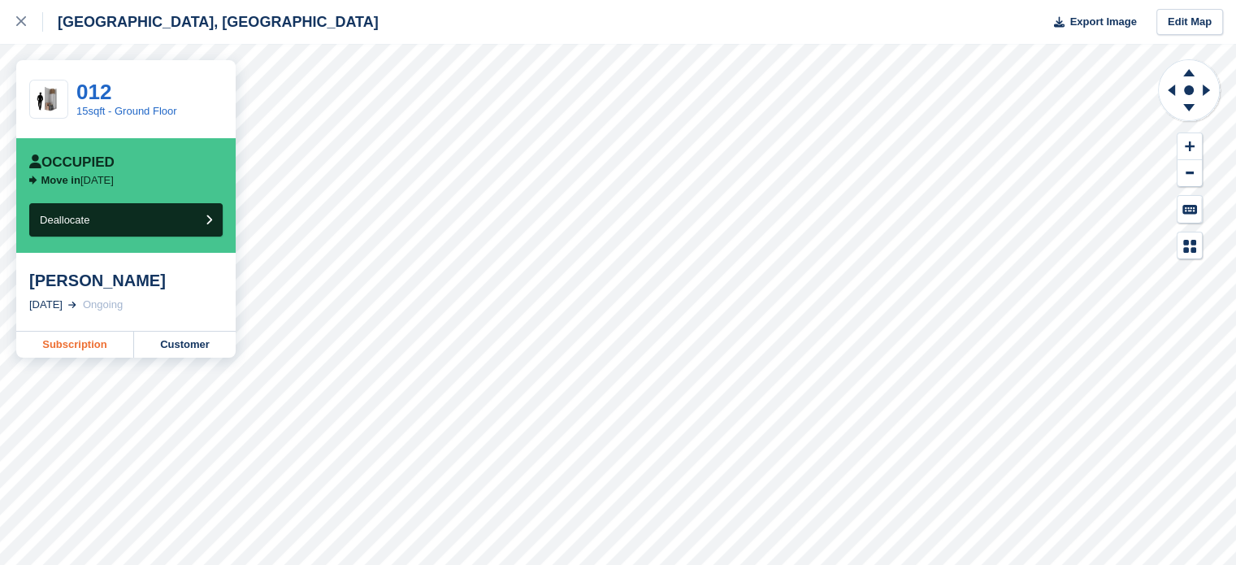
click at [97, 341] on link "Subscription" at bounding box center [75, 345] width 118 height 26
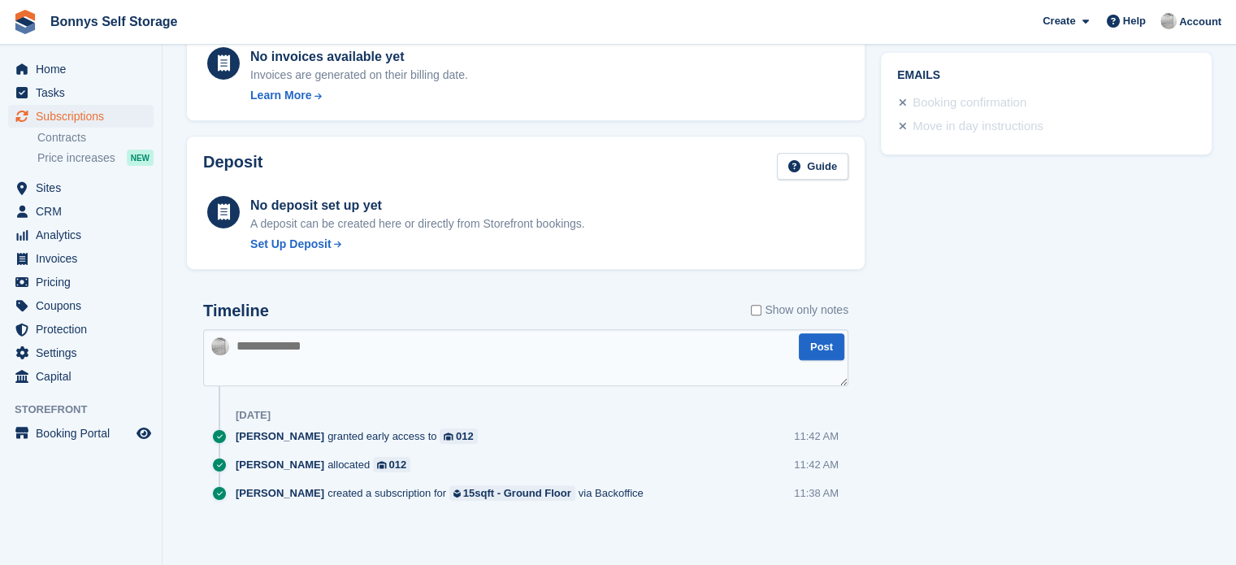
scroll to position [692, 0]
